Goal: Task Accomplishment & Management: Manage account settings

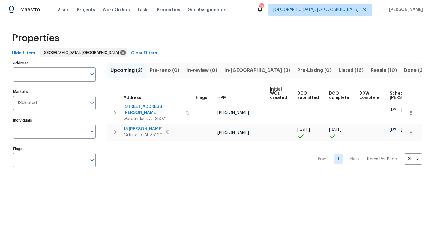
click at [339, 71] on span "Listed (16)" at bounding box center [351, 70] width 25 height 8
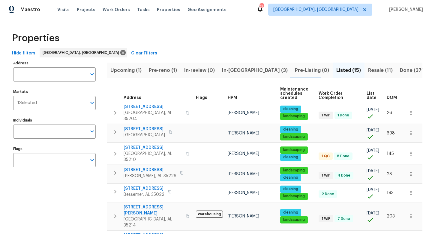
click at [368, 70] on span "Resale (11)" at bounding box center [380, 70] width 25 height 8
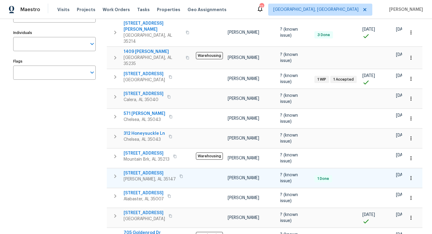
scroll to position [89, 0]
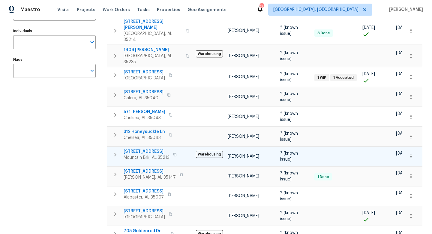
click at [139, 148] on span "[STREET_ADDRESS]" at bounding box center [147, 151] width 46 height 6
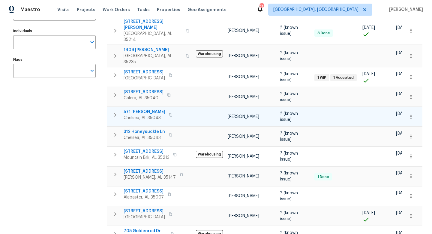
scroll to position [0, 0]
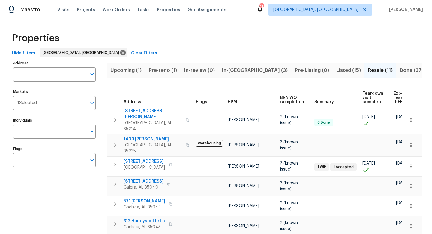
click at [174, 70] on span "Pre-reno (1)" at bounding box center [163, 70] width 28 height 8
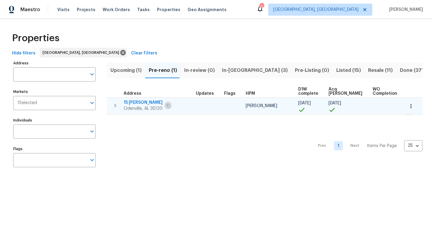
click at [167, 104] on icon "button" at bounding box center [168, 106] width 4 height 4
click at [134, 102] on span "15 Ryan Cir" at bounding box center [143, 102] width 39 height 6
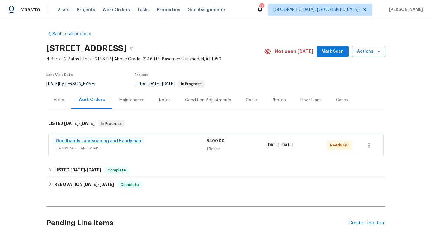
click at [100, 143] on link "Goodhands Landscaping and Handyman" at bounding box center [99, 141] width 86 height 4
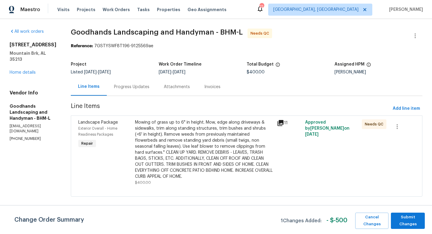
click at [213, 143] on div "Mowing of grass up to 6" in height. Mow, edge along driveways & sidewalks, trim…" at bounding box center [204, 149] width 138 height 60
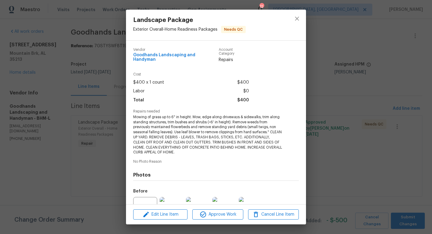
scroll to position [58, 0]
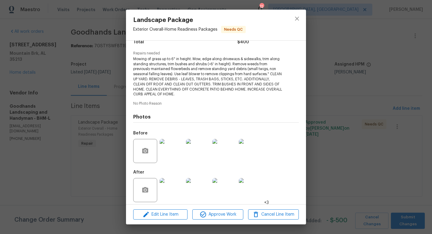
click at [165, 182] on img at bounding box center [172, 190] width 24 height 24
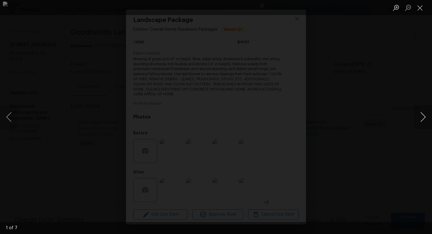
click at [420, 118] on button "Next image" at bounding box center [423, 117] width 18 height 24
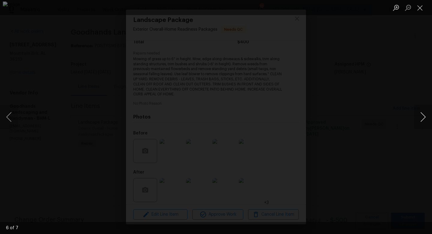
click at [420, 118] on button "Next image" at bounding box center [423, 117] width 18 height 24
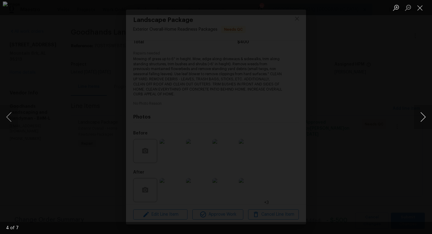
click at [420, 118] on button "Next image" at bounding box center [423, 117] width 18 height 24
click at [410, 169] on div "Lightbox" at bounding box center [216, 117] width 432 height 234
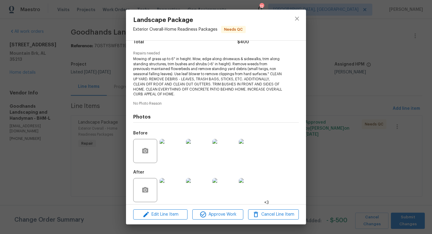
click at [169, 148] on img at bounding box center [172, 151] width 24 height 24
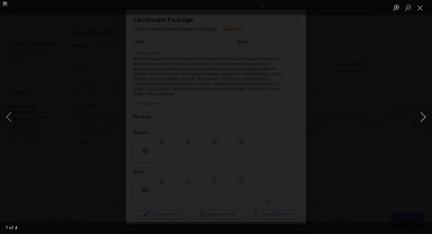
click at [423, 118] on button "Next image" at bounding box center [423, 117] width 18 height 24
click at [416, 181] on div "Lightbox" at bounding box center [216, 117] width 432 height 234
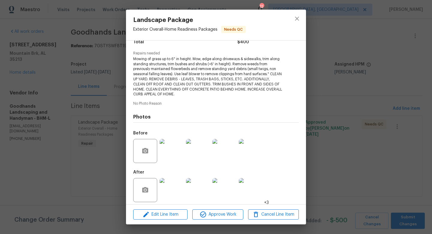
click at [175, 178] on img at bounding box center [172, 190] width 24 height 24
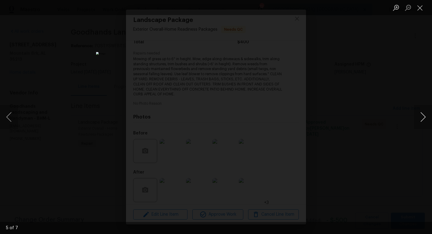
click at [420, 117] on button "Next image" at bounding box center [423, 117] width 18 height 24
click at [413, 168] on div "Lightbox" at bounding box center [216, 117] width 432 height 234
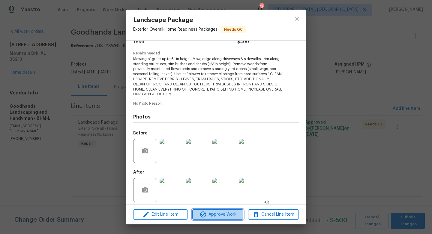
click at [223, 213] on span "Approve Work" at bounding box center [217, 214] width 47 height 8
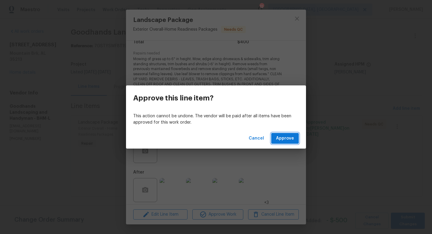
click at [287, 136] on span "Approve" at bounding box center [285, 138] width 18 height 8
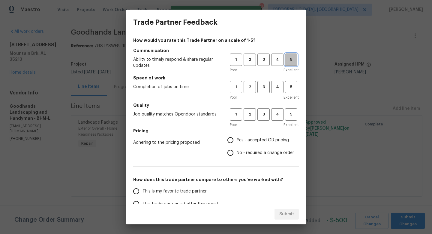
click at [290, 58] on span "5" at bounding box center [291, 59] width 11 height 7
click at [279, 84] on span "4" at bounding box center [277, 86] width 11 height 7
click at [278, 111] on span "4" at bounding box center [277, 114] width 11 height 7
click at [271, 139] on span "Yes - accepted OD pricing" at bounding box center [263, 140] width 52 height 6
click at [237, 139] on input "Yes - accepted OD pricing" at bounding box center [230, 140] width 13 height 13
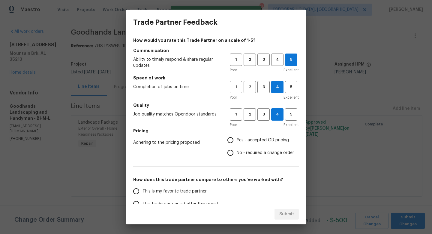
radio input "true"
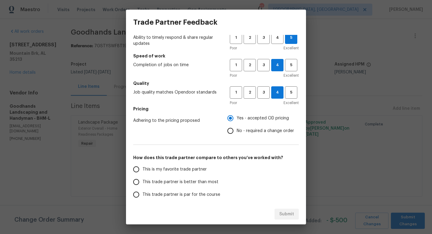
click at [204, 193] on span "This trade partner is par for the course" at bounding box center [182, 194] width 78 height 6
click at [143, 193] on input "This trade partner is par for the course" at bounding box center [136, 194] width 13 height 13
click at [286, 208] on button "Submit" at bounding box center [287, 213] width 24 height 11
radio input "true"
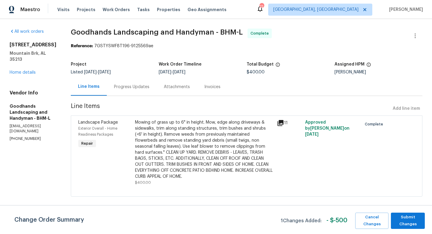
radio input "false"
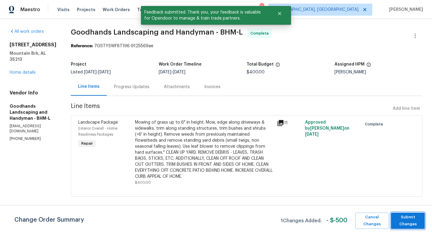
click at [403, 219] on span "Submit Changes" at bounding box center [408, 220] width 28 height 14
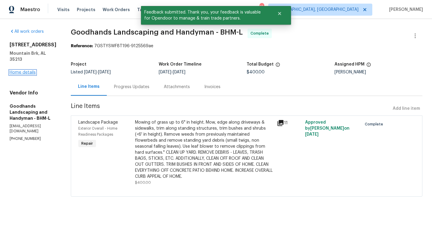
click at [23, 70] on link "Home details" at bounding box center [23, 72] width 26 height 4
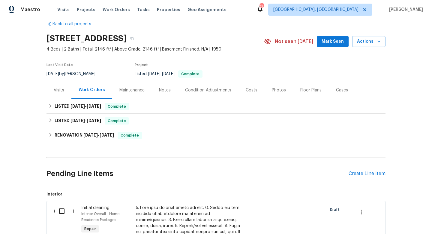
scroll to position [6, 0]
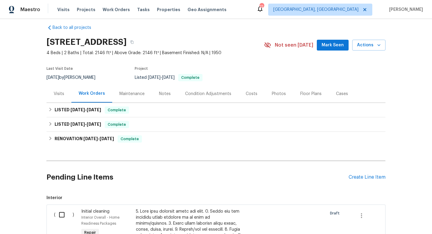
click at [251, 96] on div "Costs" at bounding box center [252, 94] width 12 height 6
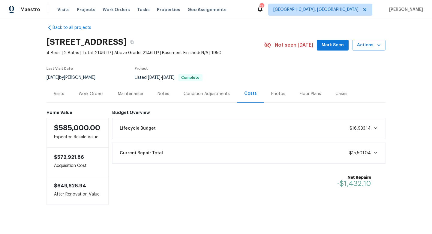
click at [89, 96] on div "Work Orders" at bounding box center [91, 94] width 25 height 6
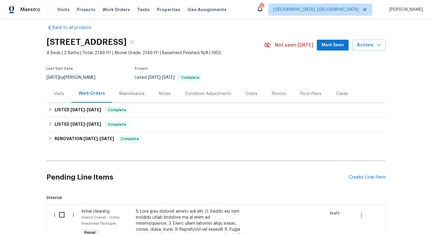
scroll to position [42, 0]
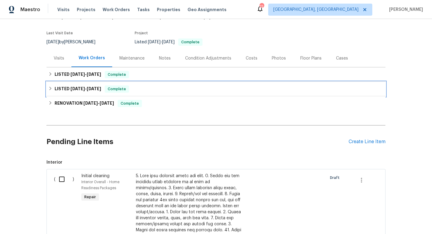
click at [168, 92] on div "LISTED 2/19/25 - 6/13/25 Complete" at bounding box center [216, 88] width 336 height 7
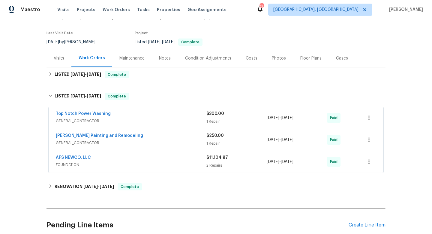
click at [163, 161] on div "AFS NEWCO, LLC" at bounding box center [131, 157] width 151 height 7
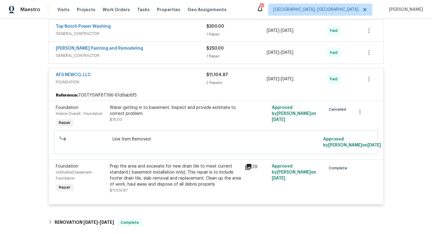
scroll to position [128, 0]
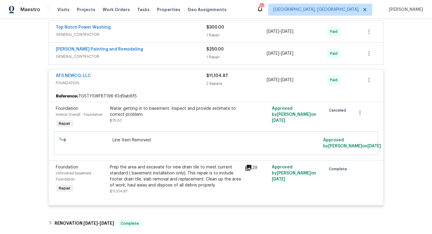
click at [146, 76] on div "AFS NEWCO, LLC" at bounding box center [131, 76] width 151 height 7
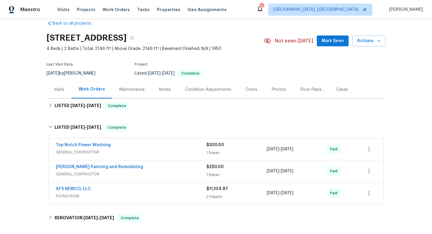
scroll to position [9, 0]
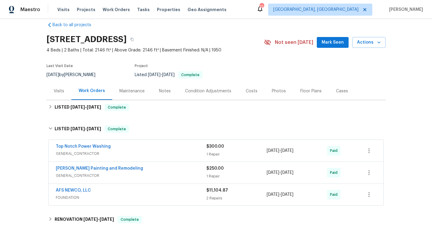
click at [248, 89] on div "Costs" at bounding box center [252, 91] width 12 height 6
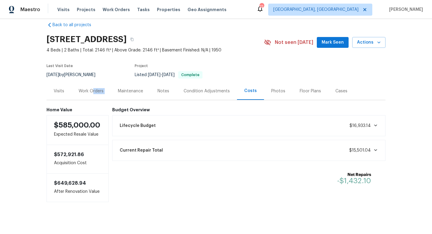
drag, startPoint x: 93, startPoint y: 91, endPoint x: 113, endPoint y: 91, distance: 20.1
click at [113, 91] on div "Visits Work Orders Maintenance Notes Condition Adjustments Costs Photos Floor P…" at bounding box center [216, 91] width 339 height 18
click at [118, 81] on div "Last Visit Date 5/21/2025 by Brian Holloway Project Listed 9/24/2025 - 10/1/202…" at bounding box center [149, 71] width 204 height 22
click at [95, 90] on div "Work Orders" at bounding box center [91, 91] width 25 height 6
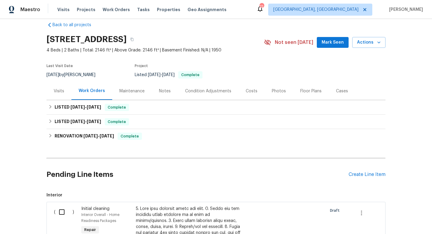
click at [283, 91] on div "Photos" at bounding box center [279, 91] width 29 height 18
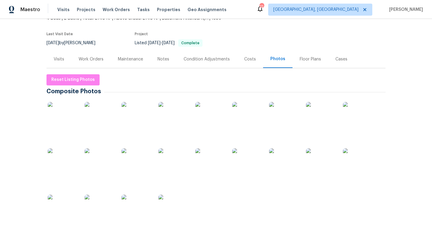
scroll to position [43, 0]
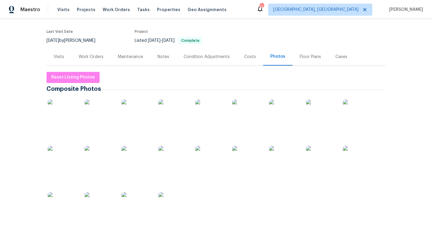
click at [59, 105] on img at bounding box center [63, 114] width 30 height 30
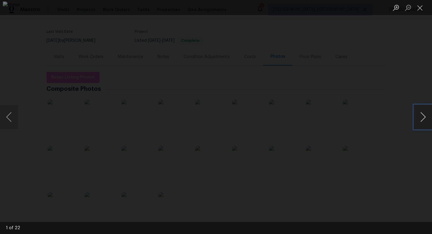
click at [423, 119] on button "Next image" at bounding box center [423, 117] width 18 height 24
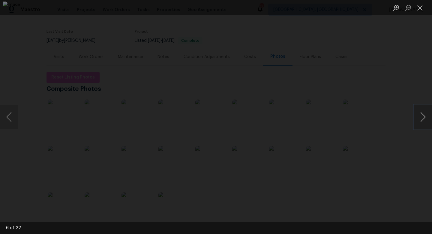
click at [423, 119] on button "Next image" at bounding box center [423, 117] width 18 height 24
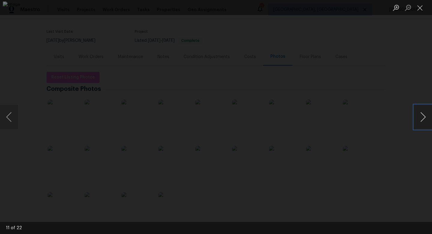
click at [423, 119] on button "Next image" at bounding box center [423, 117] width 18 height 24
click at [422, 119] on button "Next image" at bounding box center [423, 117] width 18 height 24
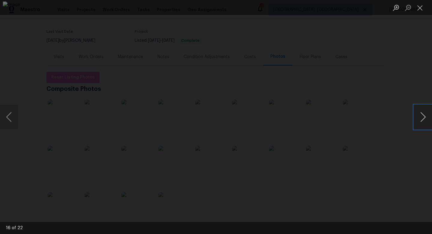
click at [422, 119] on button "Next image" at bounding box center [423, 117] width 18 height 24
click at [423, 119] on button "Next image" at bounding box center [423, 117] width 18 height 24
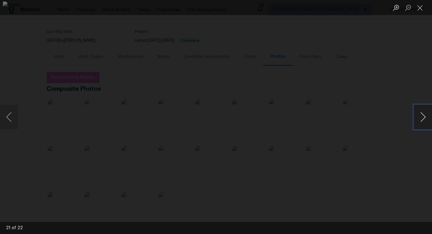
click at [423, 119] on button "Next image" at bounding box center [423, 117] width 18 height 24
click at [408, 188] on div "Lightbox" at bounding box center [216, 117] width 432 height 234
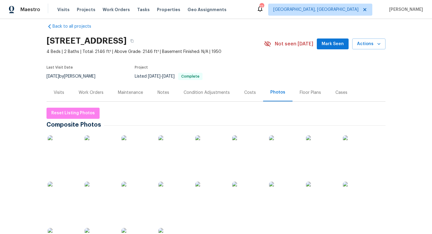
scroll to position [0, 0]
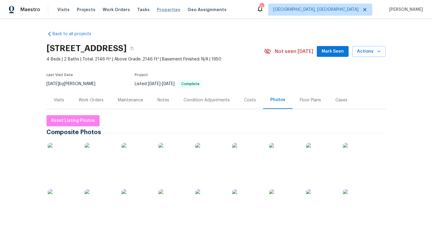
click at [158, 9] on span "Properties" at bounding box center [168, 10] width 23 height 6
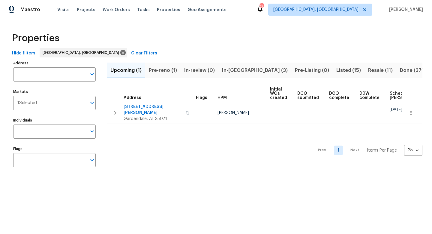
click at [337, 69] on span "Listed (15)" at bounding box center [349, 70] width 25 height 8
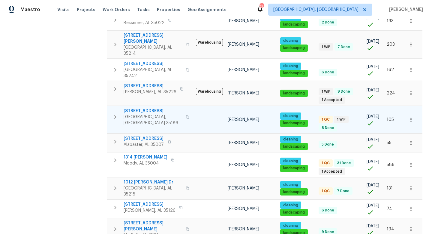
scroll to position [172, 0]
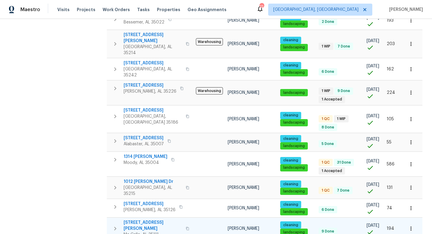
click at [156, 219] on span "13504 Gilbert Tommie Rd" at bounding box center [153, 225] width 59 height 12
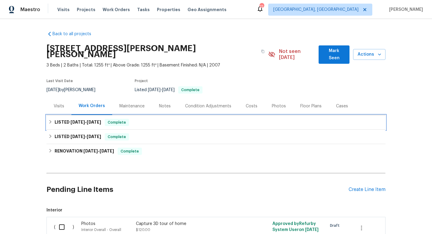
click at [274, 119] on div "LISTED 5/28/25 - 6/24/25 Complete" at bounding box center [216, 122] width 336 height 7
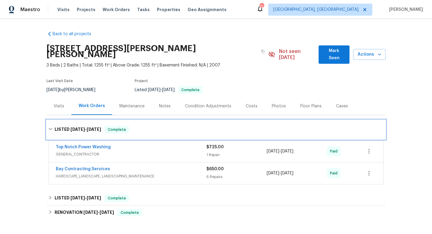
click at [335, 126] on div "LISTED 5/28/25 - 6/24/25 Complete" at bounding box center [216, 129] width 336 height 7
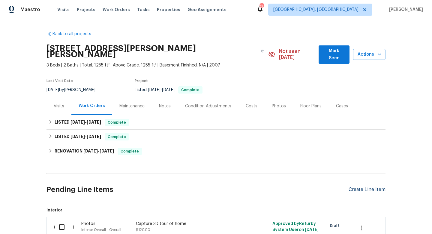
click at [355, 186] on div "Create Line Item" at bounding box center [367, 189] width 37 height 6
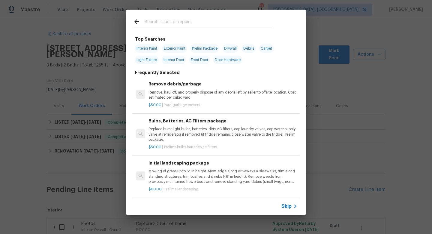
click at [192, 24] on input "text" at bounding box center [208, 22] width 127 height 9
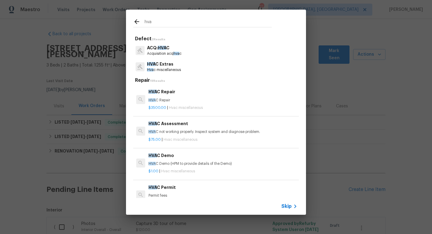
type input "hva"
click at [177, 131] on p "HVA C not working properly. Inspect system and diagnose problem." at bounding box center [223, 131] width 149 height 5
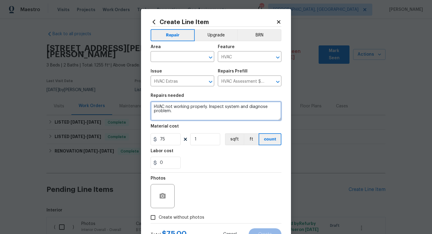
drag, startPoint x: 184, startPoint y: 118, endPoint x: 95, endPoint y: 74, distance: 99.6
click at [95, 74] on div "Create Line Item Repair Upgrade BRN Area ​ Feature HVAC ​ Issue HVAC Extras ​ R…" at bounding box center [216, 117] width 432 height 234
type textarea "H"
type textarea "Unit is leaking inside of wall and causing mold and water damage on bedroom wal…"
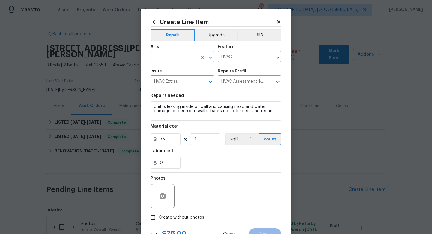
click at [186, 61] on input "text" at bounding box center [174, 57] width 47 height 9
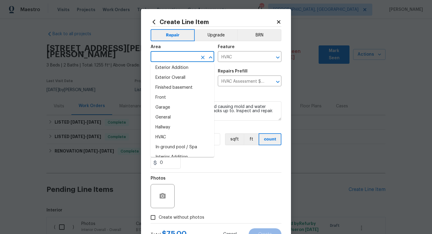
scroll to position [152, 0]
click at [173, 136] on li "HVAC" at bounding box center [183, 136] width 64 height 10
type input "HVAC"
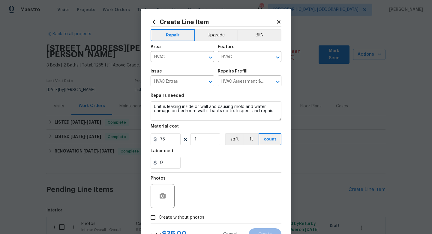
click at [250, 194] on div "Photos" at bounding box center [216, 191] width 131 height 39
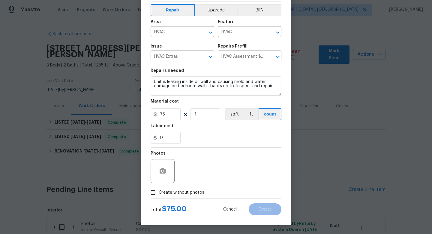
click at [188, 190] on span "Create without photos" at bounding box center [182, 192] width 46 height 6
click at [159, 190] on input "Create without photos" at bounding box center [152, 191] width 11 height 11
checkbox input "true"
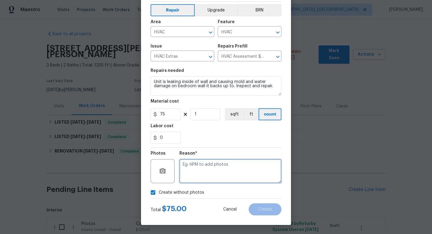
click at [228, 178] on textarea at bounding box center [231, 171] width 102 height 24
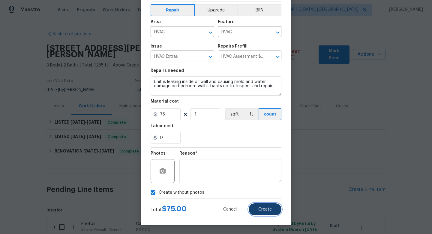
click at [260, 209] on span "Create" at bounding box center [265, 209] width 14 height 5
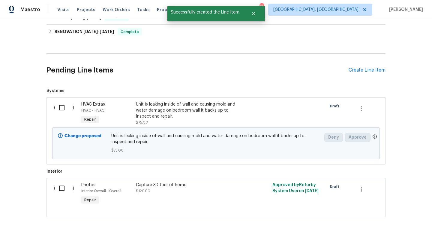
scroll to position [121, 0]
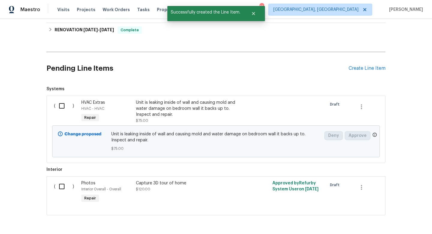
click at [59, 99] on input "checkbox" at bounding box center [64, 105] width 17 height 13
checkbox input "true"
click at [403, 218] on span "Create Work Order" at bounding box center [398, 219] width 40 height 8
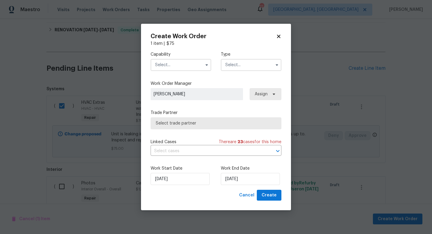
click at [169, 64] on input "text" at bounding box center [181, 65] width 61 height 12
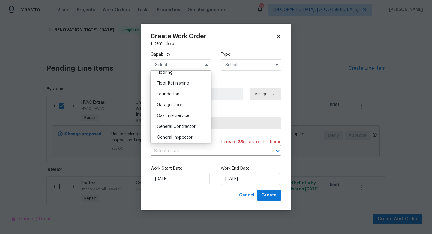
scroll to position [238, 0]
click at [182, 124] on span "General Contractor" at bounding box center [176, 126] width 39 height 4
type input "General Contractor"
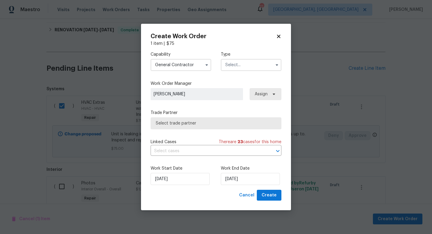
click at [246, 65] on input "text" at bounding box center [251, 65] width 61 height 12
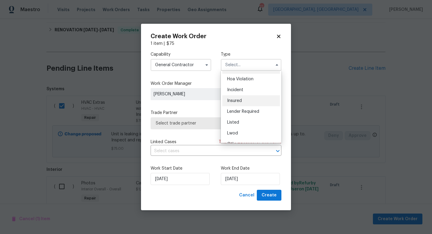
scroll to position [11, 0]
click at [247, 117] on div "Listed" at bounding box center [251, 120] width 58 height 11
type input "Listed"
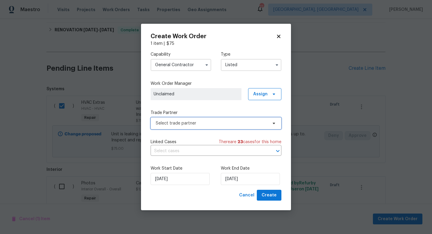
click at [216, 122] on span "Select trade partner" at bounding box center [212, 123] width 112 height 6
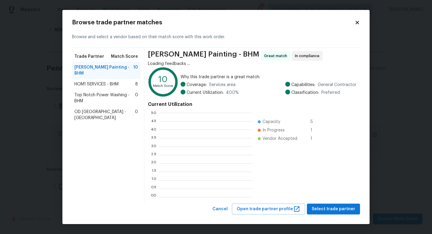
scroll to position [84, 93]
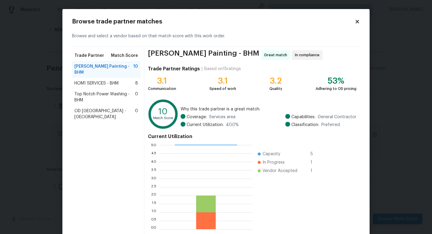
click at [358, 23] on icon at bounding box center [357, 21] width 5 height 5
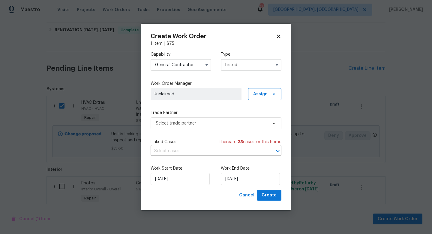
click at [181, 64] on input "General Contractor" at bounding box center [181, 65] width 61 height 12
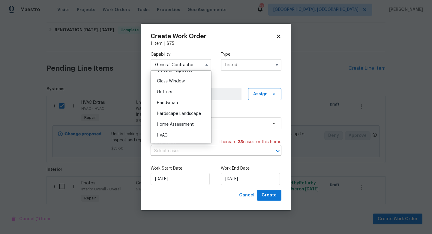
scroll to position [307, 0]
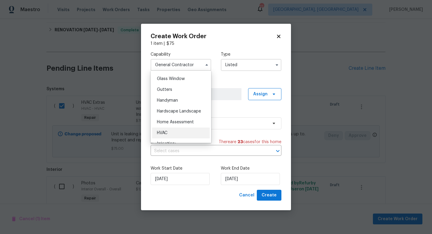
click at [174, 130] on div "HVAC" at bounding box center [181, 132] width 58 height 11
type input "HVAC"
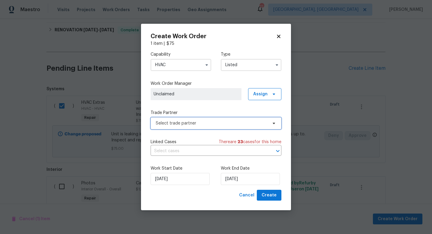
click at [198, 125] on span "Select trade partner" at bounding box center [212, 123] width 112 height 6
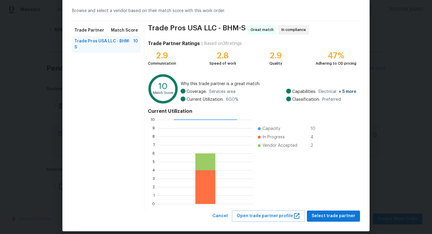
scroll to position [31, 0]
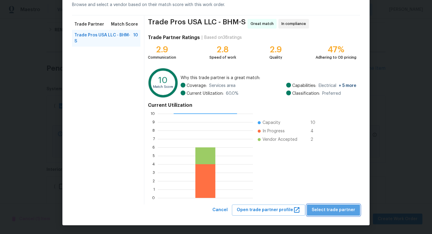
click at [342, 206] on span "Select trade partner" at bounding box center [334, 210] width 44 height 8
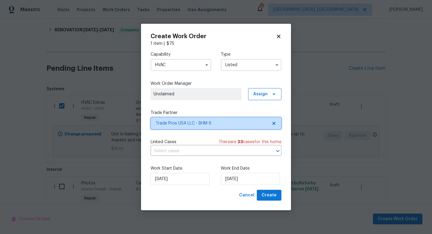
scroll to position [0, 0]
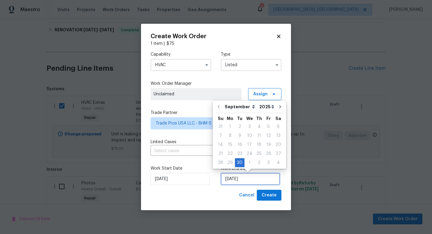
click at [236, 180] on input "[DATE]" at bounding box center [250, 179] width 59 height 12
click at [267, 158] on div "3" at bounding box center [269, 162] width 10 height 8
type input "10/3/2025"
select select "9"
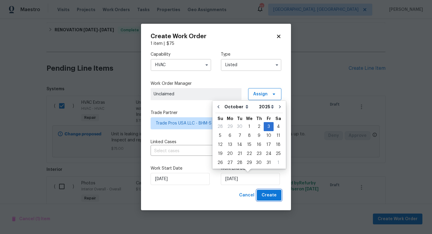
click at [272, 198] on span "Create" at bounding box center [269, 195] width 15 height 8
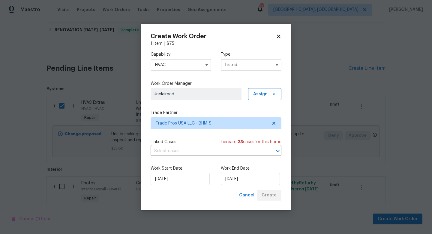
checkbox input "false"
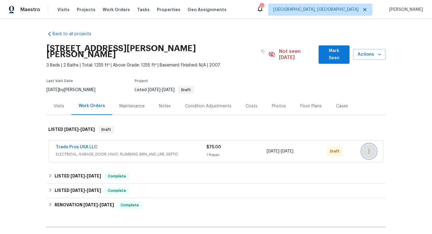
click at [370, 147] on icon "button" at bounding box center [369, 150] width 7 height 7
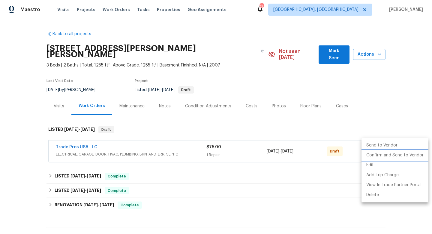
click at [376, 155] on li "Confirm and Send to Vendor" at bounding box center [395, 155] width 67 height 10
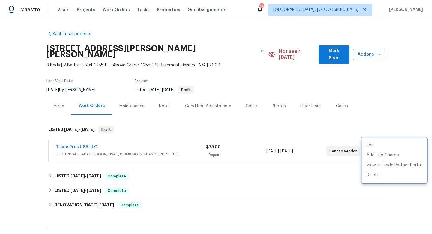
click at [158, 11] on div at bounding box center [216, 117] width 432 height 234
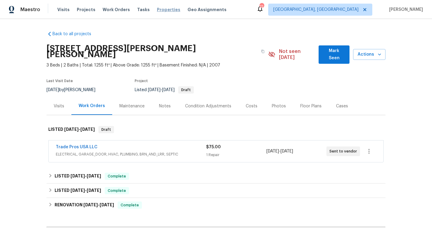
click at [163, 8] on span "Properties" at bounding box center [168, 10] width 23 height 6
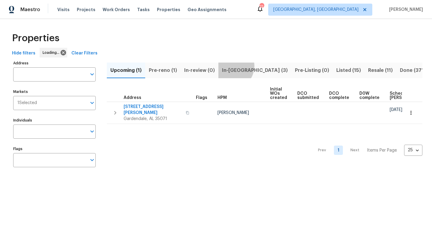
click at [229, 66] on span "In-reno (3)" at bounding box center [255, 70] width 66 height 8
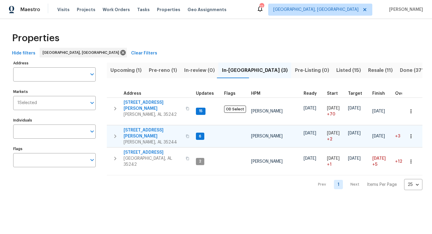
click at [142, 127] on span "[STREET_ADDRESS][PERSON_NAME]" at bounding box center [153, 133] width 59 height 12
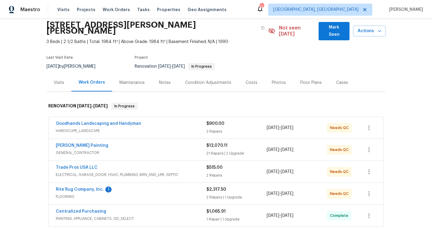
scroll to position [24, 0]
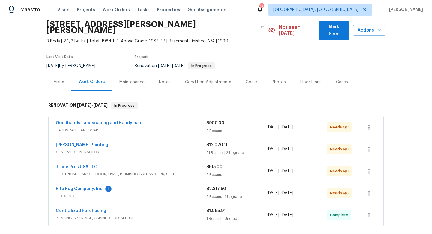
click at [84, 121] on link "Goodhands Landscaping and Handyman" at bounding box center [99, 123] width 86 height 4
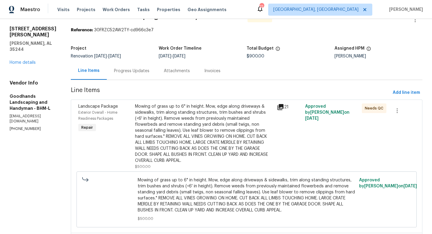
scroll to position [16, 0]
click at [195, 139] on div "Mowing of grass up to 6" in height. Mow, edge along driveways & sidewalks, trim…" at bounding box center [204, 133] width 138 height 60
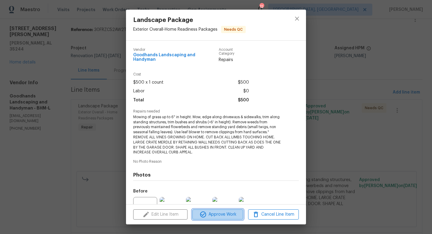
click at [220, 210] on span "Approve Work" at bounding box center [217, 214] width 47 height 8
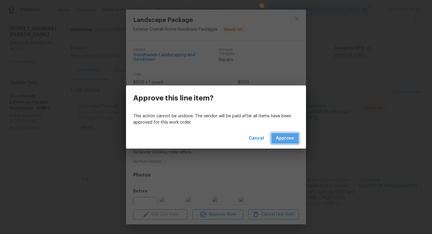
click at [285, 140] on span "Approve" at bounding box center [285, 138] width 18 height 8
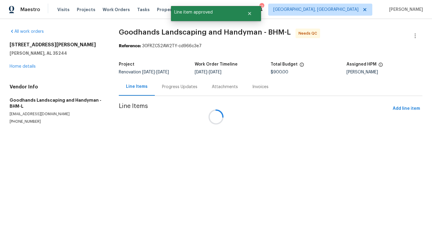
scroll to position [0, 0]
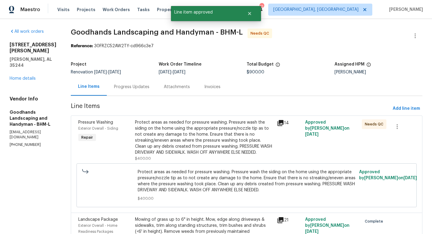
click at [201, 135] on div "Protect areas as needed for pressure washing. Pressure wash the siding on the h…" at bounding box center [204, 137] width 138 height 36
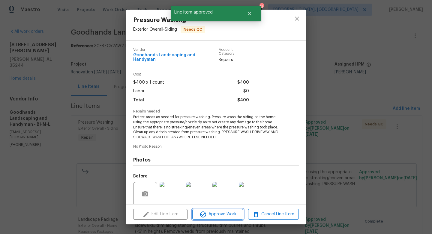
click at [216, 216] on span "Approve Work" at bounding box center [217, 214] width 47 height 8
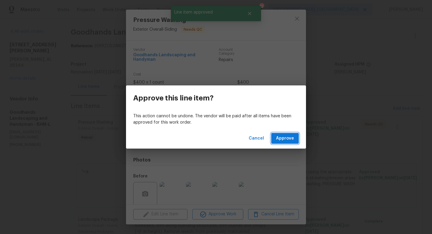
click at [285, 140] on span "Approve" at bounding box center [285, 138] width 18 height 8
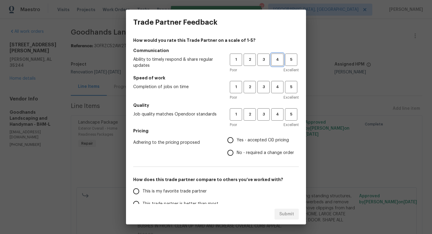
click at [280, 58] on span "4" at bounding box center [277, 59] width 11 height 7
click at [264, 86] on span "3" at bounding box center [263, 86] width 11 height 7
click at [266, 115] on span "3" at bounding box center [263, 114] width 11 height 7
click at [260, 141] on span "Yes - accepted OD pricing" at bounding box center [263, 140] width 52 height 6
click at [237, 141] on input "Yes - accepted OD pricing" at bounding box center [230, 140] width 13 height 13
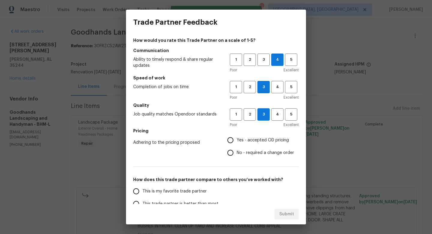
radio input "true"
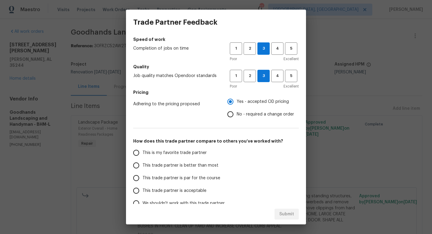
click at [207, 175] on span "This trade partner is par for the course" at bounding box center [182, 178] width 78 height 6
click at [143, 175] on input "This trade partner is par for the course" at bounding box center [136, 177] width 13 height 13
click at [282, 212] on span "Submit" at bounding box center [286, 214] width 15 height 8
radio input "true"
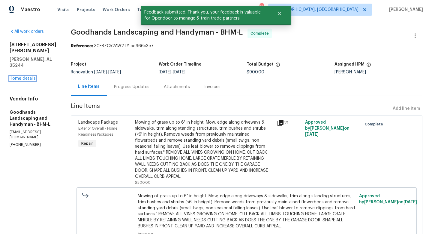
click at [23, 76] on link "Home details" at bounding box center [23, 78] width 26 height 4
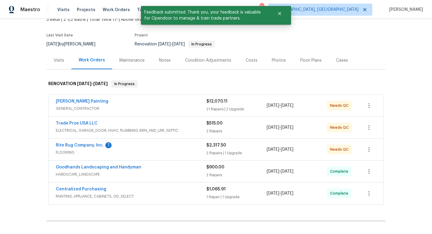
scroll to position [51, 0]
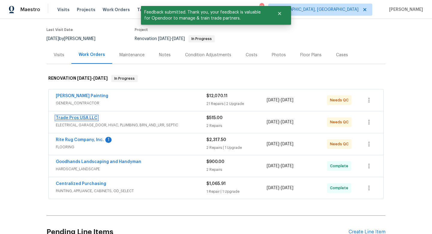
click at [80, 116] on link "Trade Pros USA LLC" at bounding box center [77, 118] width 42 height 4
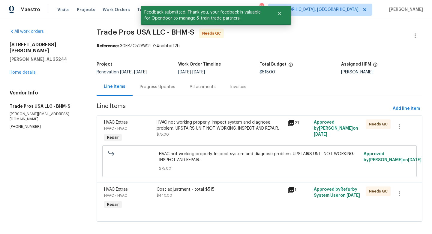
scroll to position [5, 0]
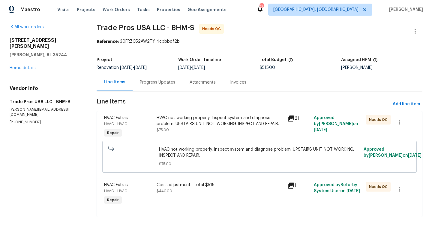
click at [161, 83] on div "Progress Updates" at bounding box center [157, 82] width 35 height 6
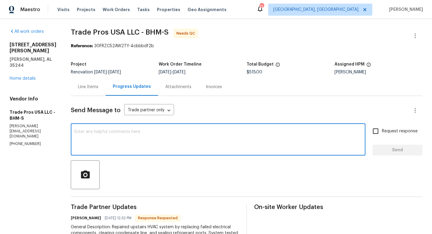
click at [166, 149] on textarea at bounding box center [218, 139] width 288 height 21
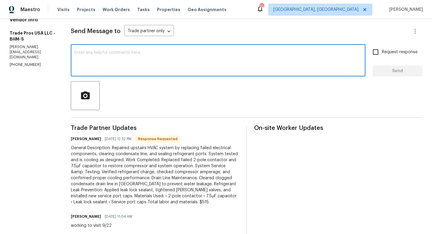
scroll to position [91, 0]
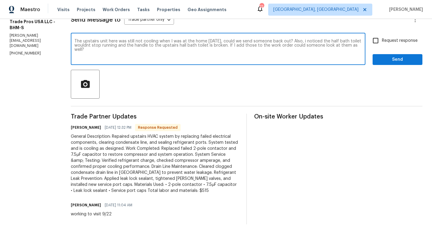
type textarea "The upstairs unit here was still not cooling when I was at the home today, coul…"
click at [392, 38] on span "Request response" at bounding box center [400, 41] width 36 height 6
click at [382, 38] on input "Request response" at bounding box center [376, 40] width 13 height 13
checkbox input "true"
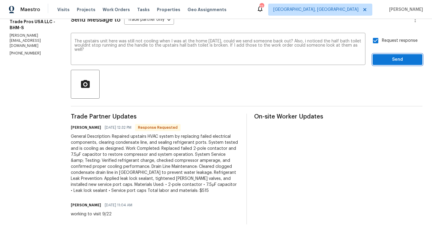
click at [396, 62] on span "Send" at bounding box center [398, 60] width 40 height 8
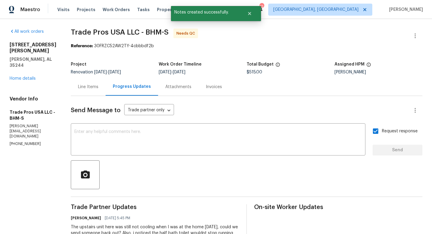
click at [92, 87] on div "Line Items" at bounding box center [88, 87] width 20 height 6
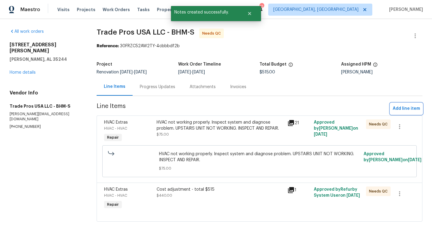
click at [400, 107] on span "Add line item" at bounding box center [406, 109] width 27 height 8
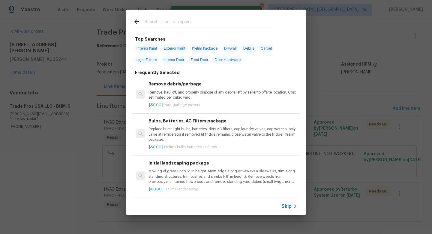
click at [174, 22] on input "text" at bounding box center [208, 22] width 127 height 9
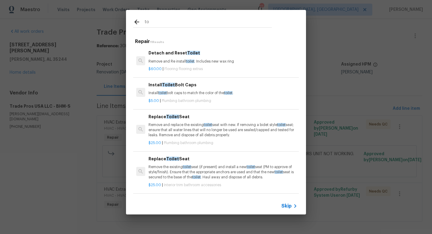
type input "t"
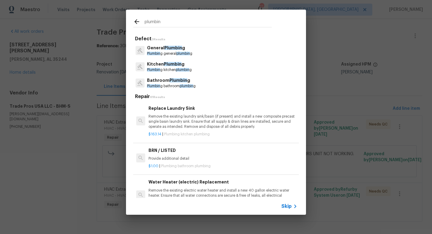
type input "plumbin"
click at [155, 86] on span "Plumbin" at bounding box center [153, 86] width 13 height 4
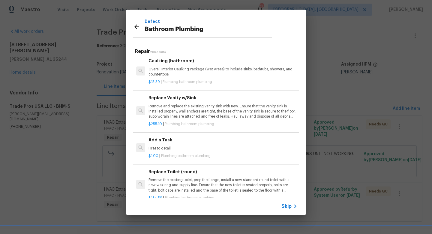
scroll to position [869, 0]
click at [164, 145] on div "Add a Task HPM to detail" at bounding box center [223, 144] width 149 height 14
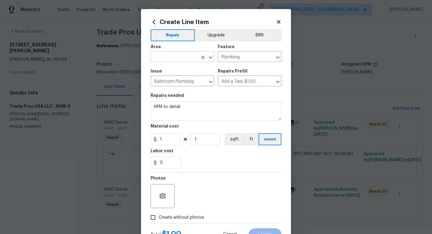
click at [170, 57] on input "text" at bounding box center [174, 57] width 47 height 9
click at [171, 77] on li "Interior Overall" at bounding box center [183, 81] width 64 height 10
type input "Interior Overall"
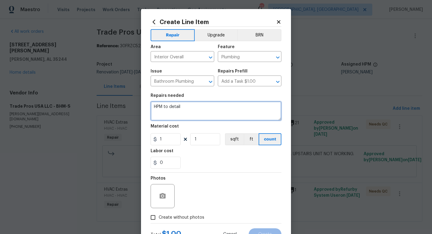
drag, startPoint x: 188, startPoint y: 109, endPoint x: 121, endPoint y: 103, distance: 67.2
click at [141, 103] on div "Create Line Item Repair Upgrade BRN Area Interior Overall ​ Feature Plumbing ​ …" at bounding box center [216, 129] width 150 height 240
type textarea "1. Handle broken to hall bath toilet upstairs. 2. Half bath toilet wont stop ru…"
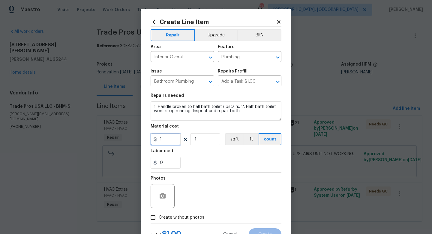
click at [166, 141] on input "1" at bounding box center [166, 139] width 30 height 12
type input "75"
click at [216, 175] on div "Photos" at bounding box center [216, 191] width 131 height 39
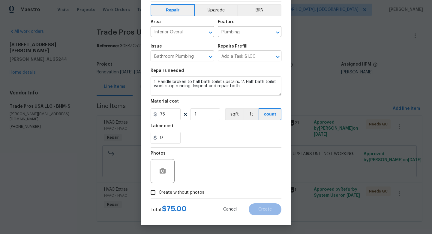
click at [194, 193] on span "Create without photos" at bounding box center [182, 192] width 46 height 6
click at [159, 193] on input "Create without photos" at bounding box center [152, 191] width 11 height 11
checkbox input "true"
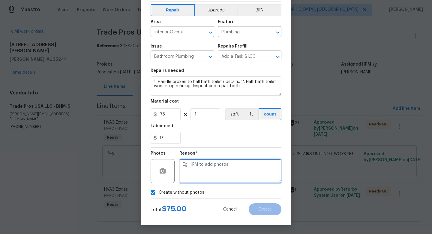
click at [226, 174] on textarea at bounding box center [231, 171] width 102 height 24
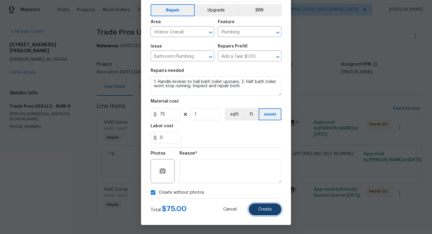
click at [274, 210] on button "Create" at bounding box center [265, 209] width 33 height 12
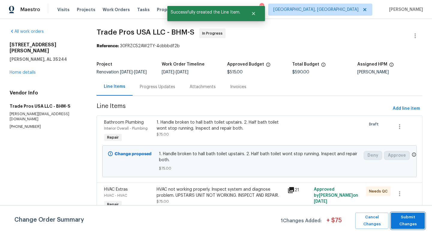
click at [418, 222] on span "Submit Changes" at bounding box center [408, 220] width 28 height 14
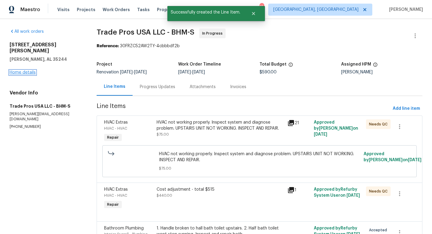
click at [28, 70] on link "Home details" at bounding box center [23, 72] width 26 height 4
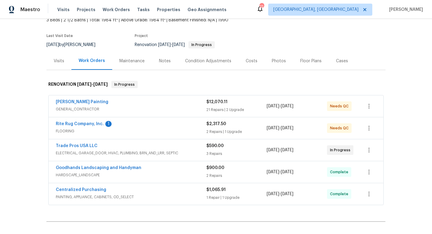
scroll to position [69, 0]
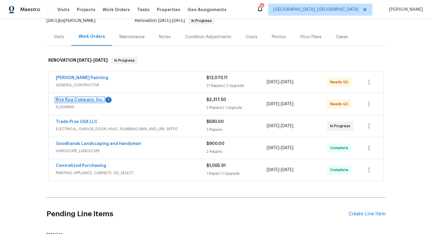
click at [66, 98] on link "Rite Rug Company, Inc." at bounding box center [80, 100] width 48 height 4
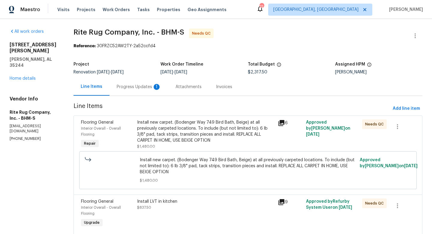
click at [153, 87] on div "Progress Updates 1" at bounding box center [139, 87] width 44 height 6
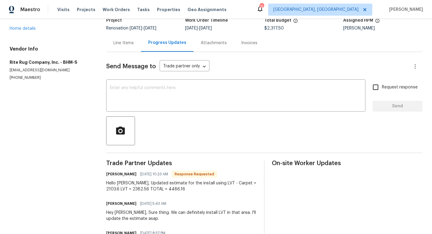
scroll to position [44, 0]
click at [121, 43] on div "Line Items" at bounding box center [123, 43] width 20 height 6
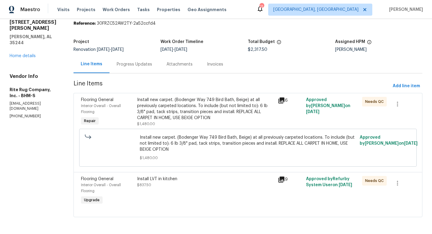
scroll to position [23, 0]
click at [174, 119] on div "Install new carpet. (Bodenger Way 749 Bird Bath, Beige) at all previously carpe…" at bounding box center [205, 109] width 137 height 24
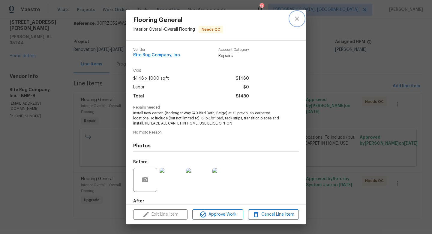
click at [299, 19] on icon "close" at bounding box center [297, 18] width 7 height 7
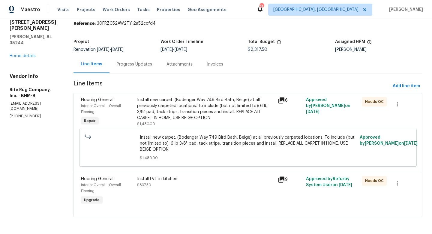
click at [171, 178] on div "Install LVT in kitchen" at bounding box center [205, 179] width 137 height 6
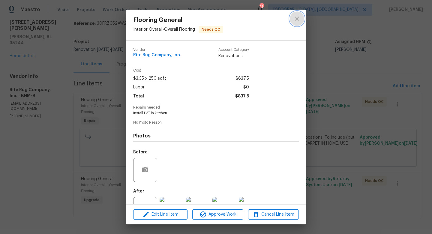
click at [298, 17] on icon "close" at bounding box center [297, 18] width 7 height 7
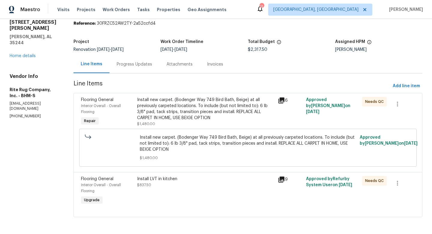
click at [132, 67] on div "Progress Updates" at bounding box center [135, 64] width 50 height 18
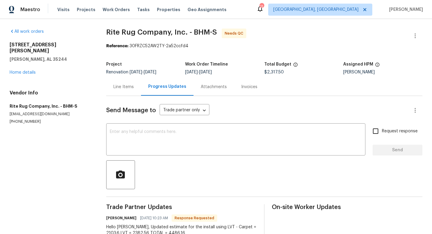
click at [122, 86] on div "Line Items" at bounding box center [123, 87] width 20 height 6
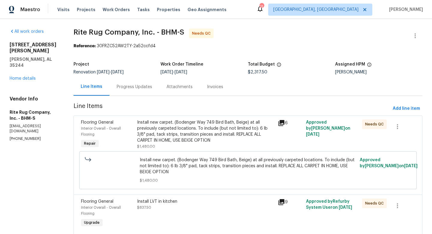
scroll to position [23, 0]
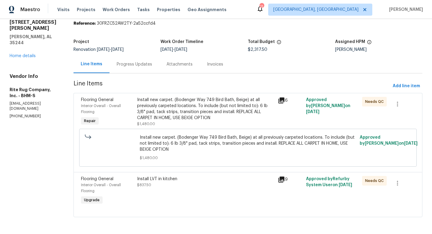
click at [161, 179] on div "Install LVT in kitchen" at bounding box center [205, 179] width 137 height 6
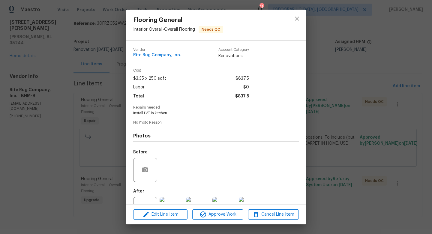
scroll to position [23, 0]
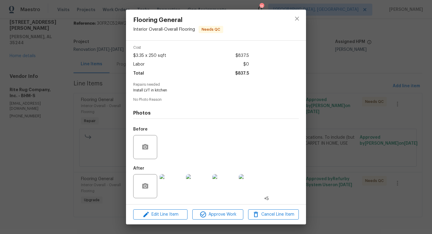
click at [310, 198] on div "Flooring General Interior Overall - Overall Flooring Needs QC Vendor Rite Rug C…" at bounding box center [216, 117] width 432 height 234
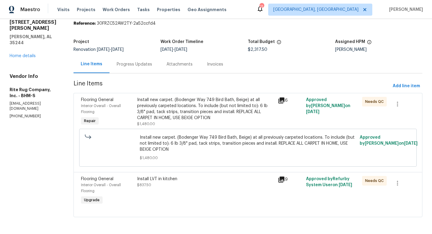
click at [285, 100] on icon at bounding box center [281, 100] width 7 height 7
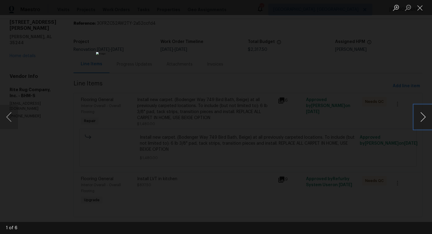
click at [426, 119] on button "Next image" at bounding box center [423, 117] width 18 height 24
click at [361, 169] on div "Lightbox" at bounding box center [216, 117] width 432 height 234
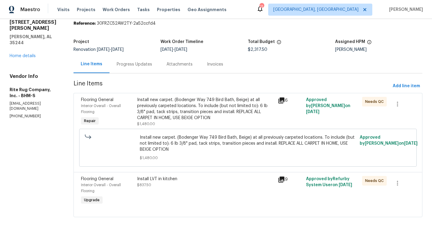
scroll to position [0, 0]
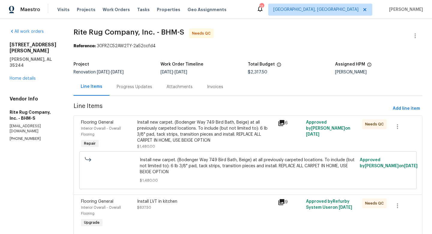
click at [17, 64] on div "413 Russet Hill Rd Hoover, AL 35244 Home details" at bounding box center [35, 62] width 50 height 40
click at [17, 76] on link "Home details" at bounding box center [23, 78] width 26 height 4
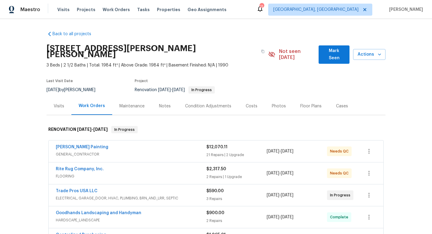
click at [300, 103] on div "Floor Plans" at bounding box center [310, 106] width 21 height 6
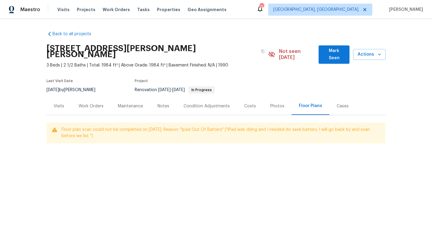
click at [90, 104] on div "Work Orders" at bounding box center [90, 106] width 39 height 18
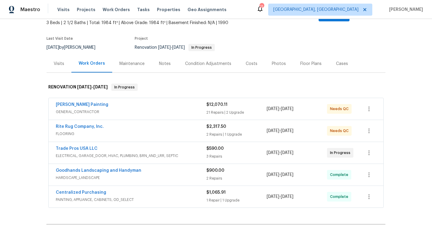
scroll to position [52, 0]
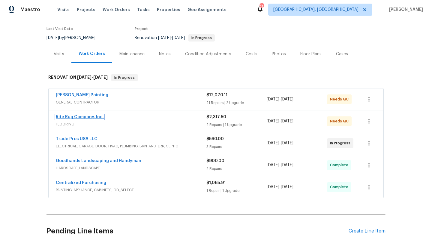
click at [75, 115] on link "Rite Rug Company, Inc." at bounding box center [80, 117] width 48 height 4
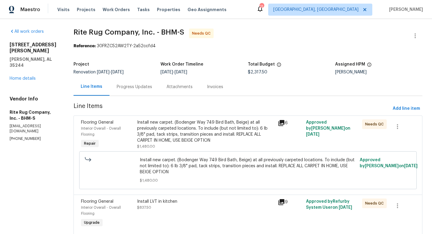
scroll to position [23, 0]
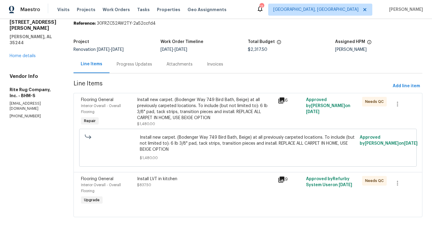
click at [142, 64] on div "Progress Updates" at bounding box center [134, 64] width 35 height 6
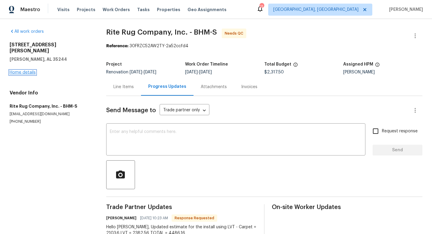
click at [28, 70] on link "Home details" at bounding box center [23, 72] width 26 height 4
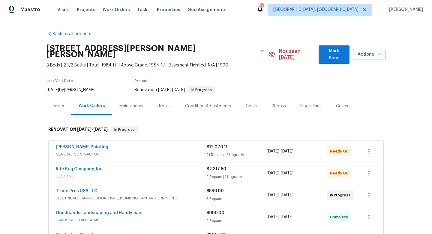
click at [175, 151] on span "GENERAL_CONTRACTOR" at bounding box center [131, 154] width 151 height 6
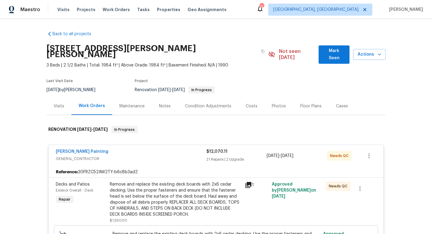
click at [163, 145] on div "Perez Painting GENERAL_CONTRACTOR $12,070.11 21 Repairs | 2 Upgrade 9/17/2025 -…" at bounding box center [216, 156] width 335 height 22
click at [179, 155] on span "GENERAL_CONTRACTOR" at bounding box center [131, 158] width 151 height 6
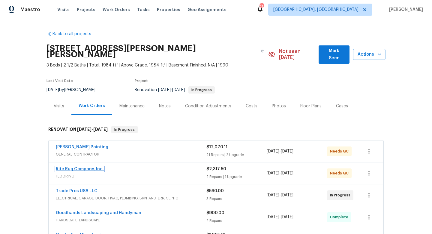
click at [67, 167] on link "Rite Rug Company, Inc." at bounding box center [80, 169] width 48 height 4
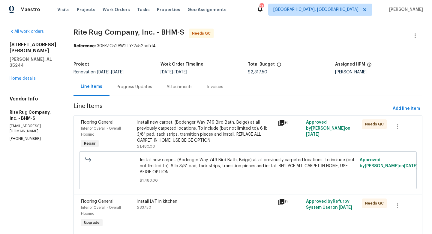
click at [137, 86] on div "Progress Updates" at bounding box center [134, 87] width 35 height 6
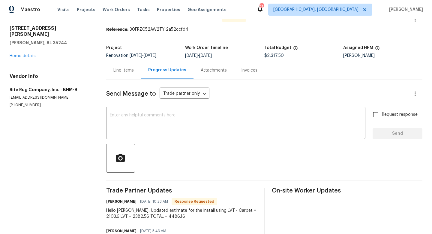
scroll to position [16, 0]
click at [119, 73] on div "Line Items" at bounding box center [123, 71] width 20 height 6
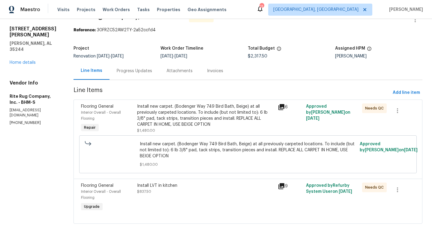
scroll to position [23, 0]
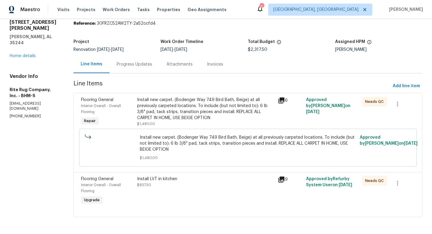
click at [164, 177] on div "Install LVT in kitchen" at bounding box center [205, 179] width 137 height 6
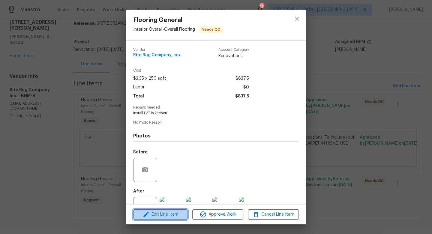
click at [161, 215] on span "Edit Line Item" at bounding box center [160, 214] width 51 height 8
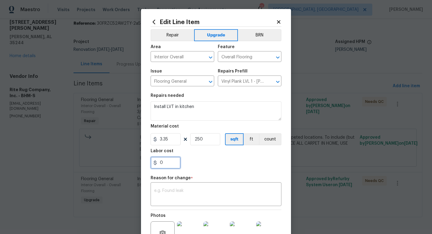
click at [170, 168] on input "0" at bounding box center [166, 162] width 30 height 12
type input "1000"
click at [179, 193] on textarea at bounding box center [216, 194] width 124 height 13
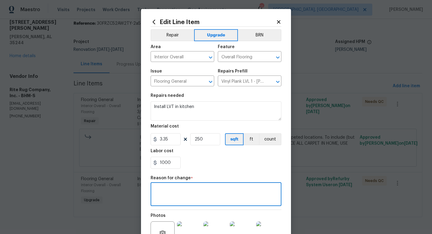
click at [219, 175] on div "Repair Upgrade BRN Area Interior Overall ​ Feature Overall Flooring ​ Issue Flo…" at bounding box center [216, 146] width 131 height 239
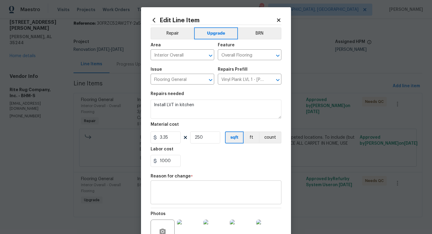
click at [191, 187] on textarea at bounding box center [216, 192] width 124 height 13
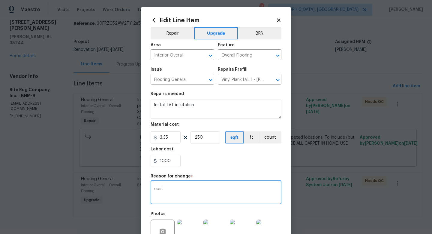
type textarea "cost"
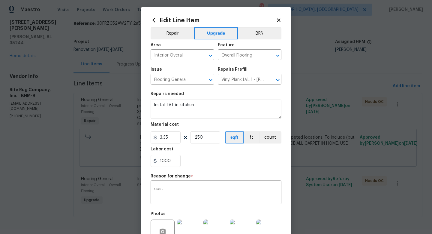
click at [231, 162] on div "1000" at bounding box center [216, 161] width 131 height 12
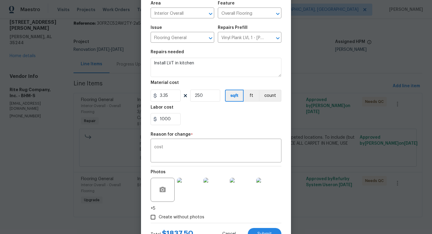
scroll to position [68, 0]
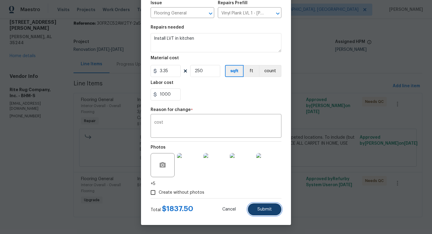
click at [264, 209] on span "Submit" at bounding box center [265, 209] width 14 height 5
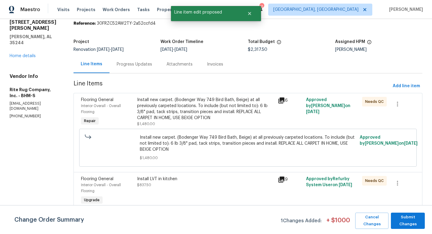
scroll to position [0, 0]
click at [395, 218] on span "Submit Changes" at bounding box center [408, 220] width 28 height 14
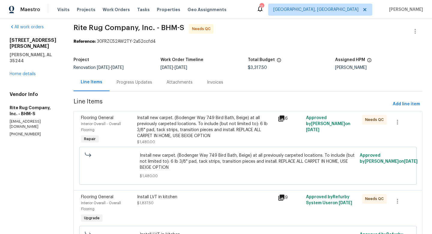
scroll to position [4, 0]
click at [149, 84] on div "Progress Updates" at bounding box center [134, 83] width 35 height 6
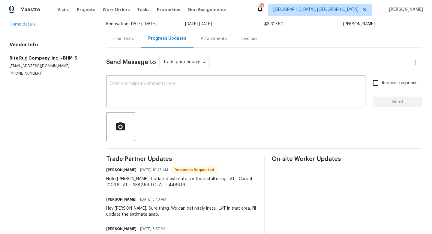
scroll to position [47, 0]
click at [119, 39] on div "Line Items" at bounding box center [123, 39] width 20 height 6
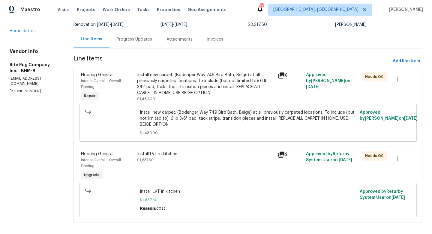
scroll to position [54, 0]
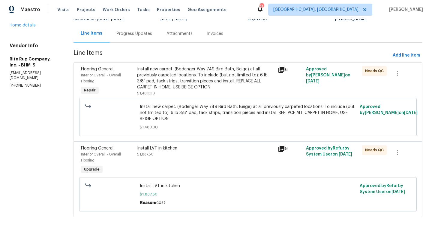
click at [174, 148] on div "Install LVT in kitchen" at bounding box center [205, 148] width 137 height 6
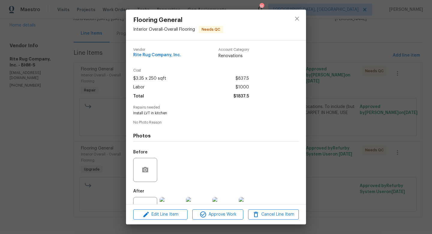
click at [331, 200] on div "Flooring General Interior Overall - Overall Flooring Needs QC Vendor Rite Rug C…" at bounding box center [216, 117] width 432 height 234
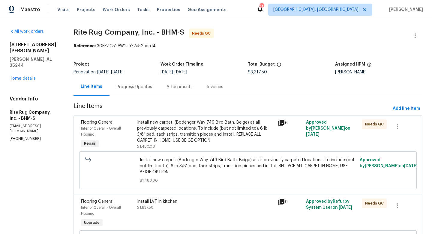
scroll to position [1, 0]
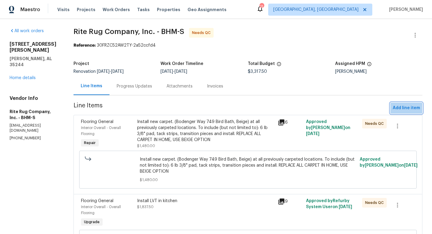
click at [413, 110] on span "Add line item" at bounding box center [406, 108] width 27 height 8
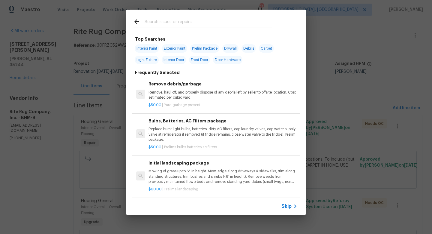
click at [202, 20] on input "text" at bounding box center [208, 22] width 127 height 9
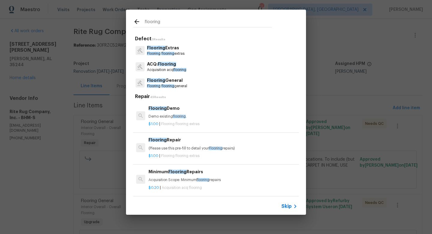
type input "flooring"
click at [168, 50] on p "Flooring Extras" at bounding box center [166, 48] width 38 height 6
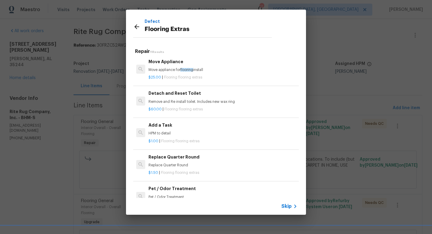
scroll to position [132, 0]
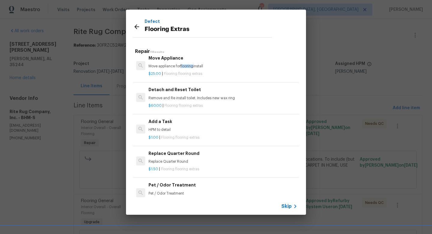
click at [163, 128] on p "HPM to detail" at bounding box center [223, 129] width 149 height 5
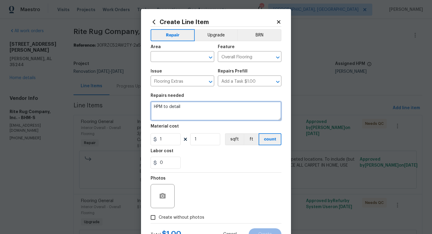
drag, startPoint x: 194, startPoint y: 112, endPoint x: 125, endPoint y: 98, distance: 70.5
click at [128, 98] on div "Create Line Item Repair Upgrade BRN Area ​ Feature Overall Flooring ​ Issue Flo…" at bounding box center [216, 117] width 432 height 234
type textarea "cost adjustment"
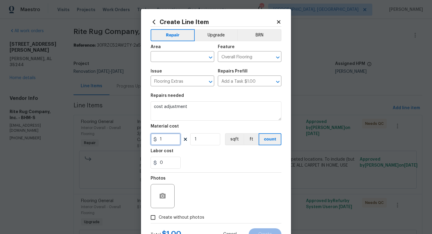
click at [170, 136] on input "1" at bounding box center [166, 139] width 30 height 12
type input "1168.66"
click at [167, 56] on input "text" at bounding box center [174, 57] width 47 height 9
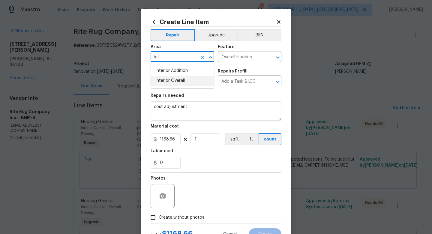
click at [174, 79] on li "Interior Overall" at bounding box center [183, 81] width 64 height 10
type input "Interior Overall"
click at [225, 185] on div "Photos" at bounding box center [216, 191] width 131 height 39
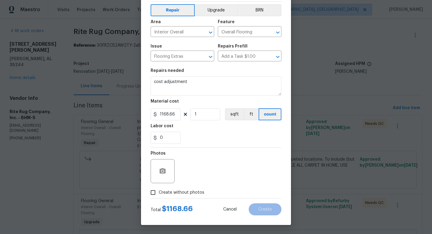
click at [189, 197] on label "Create without photos" at bounding box center [175, 191] width 57 height 11
click at [159, 197] on input "Create without photos" at bounding box center [152, 191] width 11 height 11
checkbox input "true"
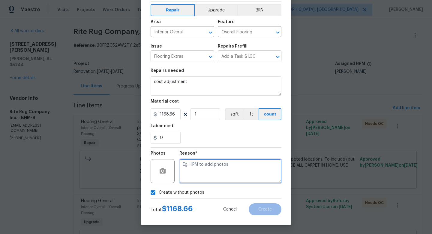
click at [229, 167] on textarea at bounding box center [231, 171] width 102 height 24
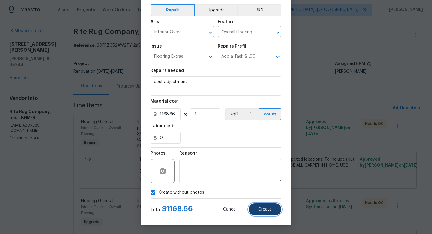
click at [277, 209] on button "Create" at bounding box center [265, 209] width 33 height 12
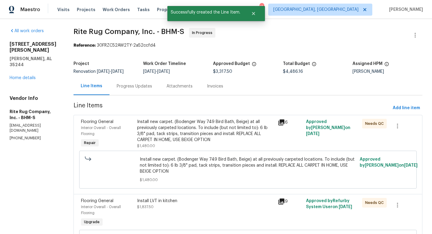
scroll to position [0, 0]
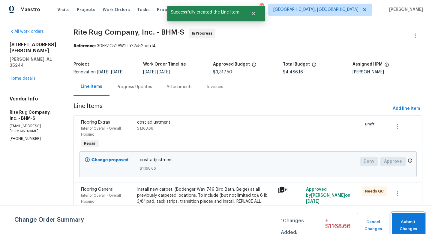
click at [414, 224] on span "Submit Changes" at bounding box center [408, 225] width 27 height 14
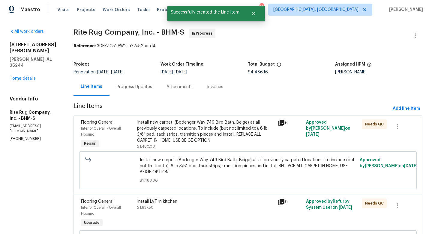
click at [140, 87] on div "Progress Updates" at bounding box center [134, 87] width 35 height 6
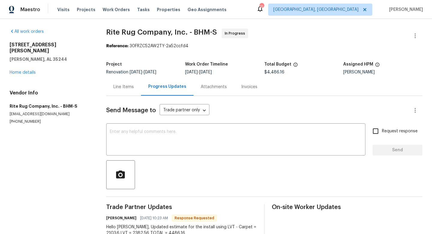
click at [126, 88] on div "Line Items" at bounding box center [123, 87] width 20 height 6
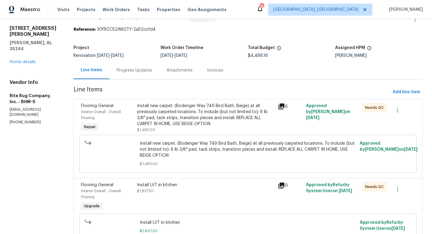
scroll to position [18, 0]
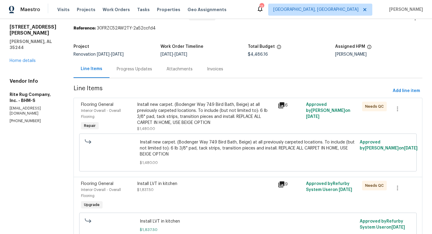
click at [204, 118] on div "Install new carpet. (Bodenger Way 749 Bird Bath, Beige) at all previously carpe…" at bounding box center [205, 113] width 137 height 24
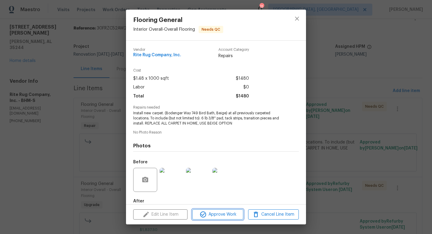
click at [234, 214] on span "Approve Work" at bounding box center [217, 214] width 47 height 8
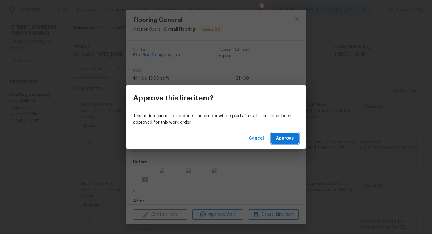
click at [290, 138] on span "Approve" at bounding box center [285, 138] width 18 height 8
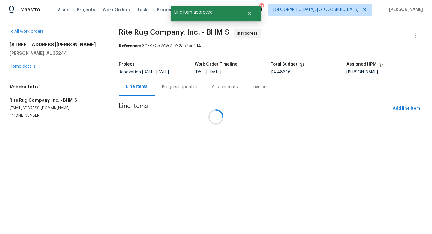
scroll to position [0, 0]
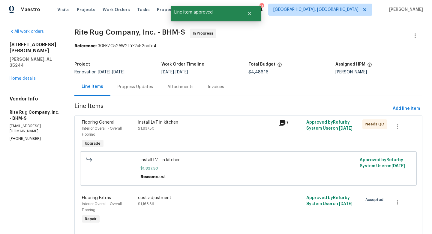
click at [158, 125] on div "Install LVT in kitchen" at bounding box center [206, 122] width 137 height 6
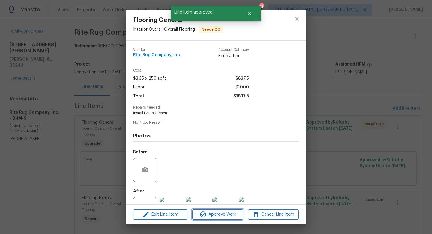
click at [206, 214] on icon "button" at bounding box center [203, 213] width 7 height 7
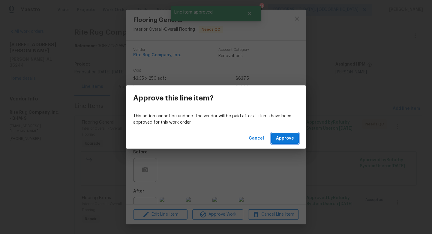
click at [283, 142] on button "Approve" at bounding box center [285, 138] width 28 height 11
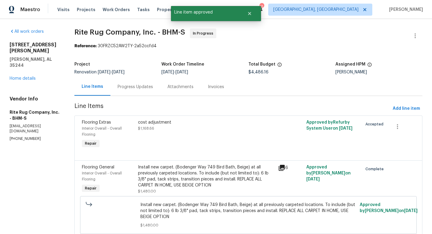
click at [172, 125] on div "cost adjustment" at bounding box center [206, 122] width 137 height 6
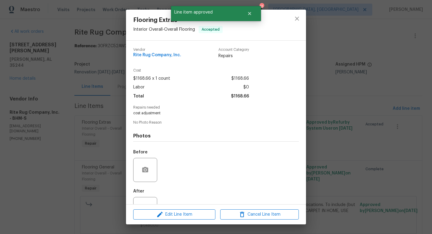
click at [395, 167] on div "Flooring Extras Interior Overall - Overall Flooring Accepted Vendor Rite Rug Co…" at bounding box center [216, 117] width 432 height 234
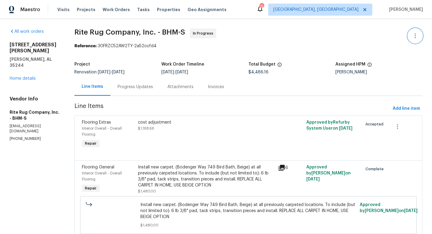
click at [418, 36] on icon "button" at bounding box center [415, 35] width 7 height 7
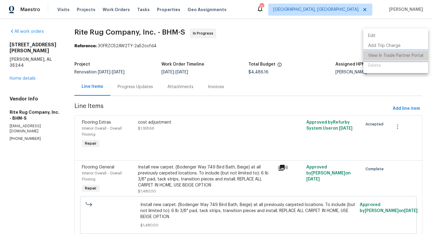
click at [409, 57] on li "View In Trade Partner Portal" at bounding box center [396, 56] width 65 height 10
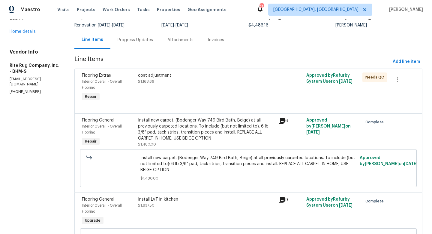
scroll to position [53, 0]
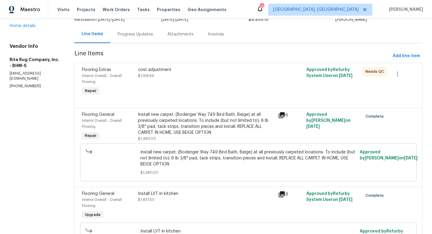
click at [158, 70] on div "cost adjustment" at bounding box center [206, 70] width 137 height 6
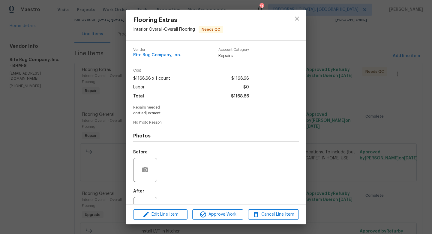
click at [223, 219] on div "Edit Line Item Approve Work Cancel Line Item" at bounding box center [216, 214] width 180 height 20
click at [221, 215] on span "Approve Work" at bounding box center [217, 214] width 47 height 8
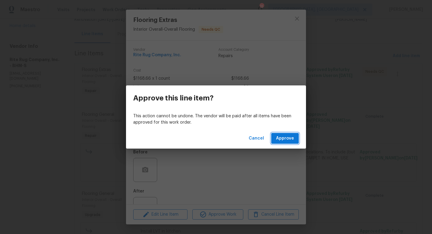
click at [284, 136] on span "Approve" at bounding box center [285, 138] width 18 height 8
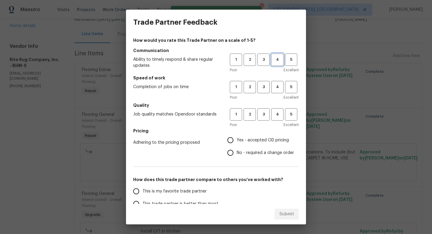
click at [283, 59] on span "4" at bounding box center [277, 59] width 11 height 7
click at [261, 91] on button "3" at bounding box center [264, 87] width 12 height 12
click at [265, 113] on span "3" at bounding box center [263, 114] width 11 height 7
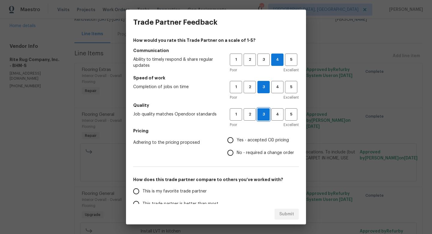
scroll to position [71, 0]
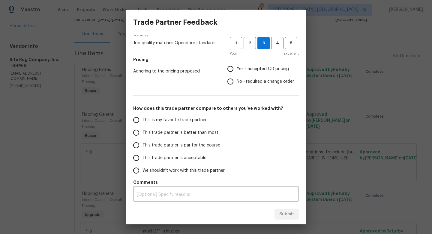
click at [245, 78] on span "No - required a change order" at bounding box center [265, 81] width 57 height 6
click at [237, 78] on input "No - required a change order" at bounding box center [230, 81] width 13 height 13
radio input "true"
click at [197, 142] on span "This trade partner is par for the course" at bounding box center [182, 145] width 78 height 6
click at [143, 142] on input "This trade partner is par for the course" at bounding box center [136, 145] width 13 height 13
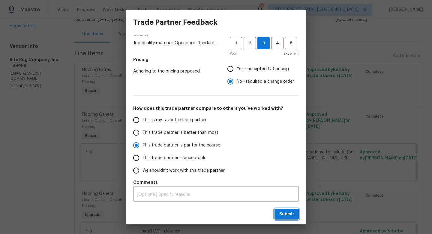
click at [288, 214] on span "Submit" at bounding box center [286, 214] width 15 height 8
radio input "true"
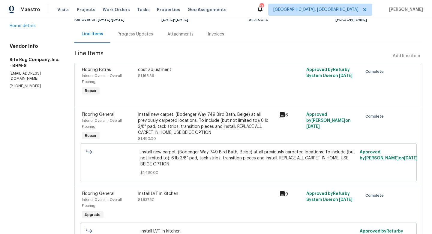
radio input "false"
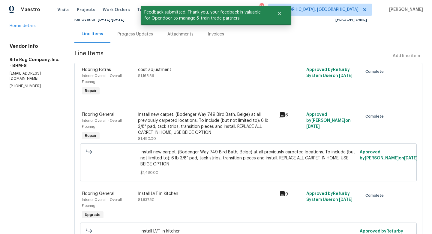
scroll to position [0, 0]
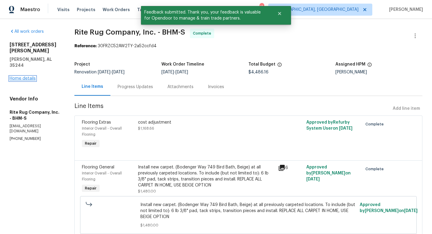
click at [14, 76] on link "Home details" at bounding box center [23, 78] width 26 height 4
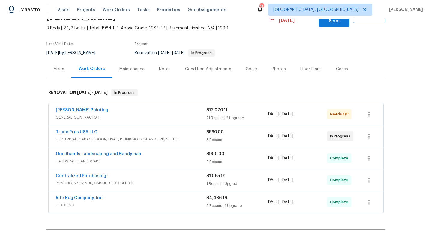
scroll to position [44, 0]
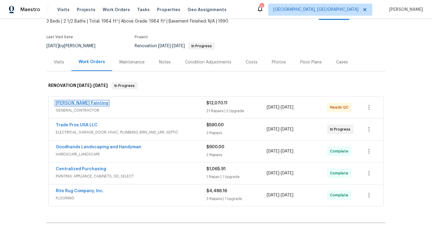
click at [74, 101] on link "[PERSON_NAME] Painting" at bounding box center [82, 103] width 53 height 4
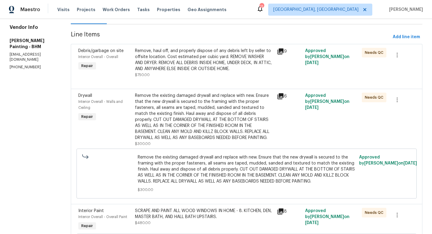
scroll to position [73, 0]
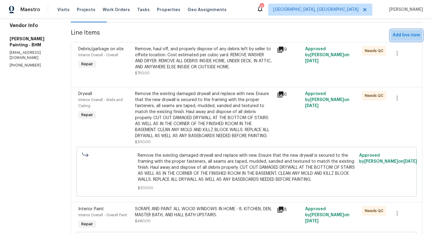
click at [400, 36] on span "Add line item" at bounding box center [406, 36] width 27 height 8
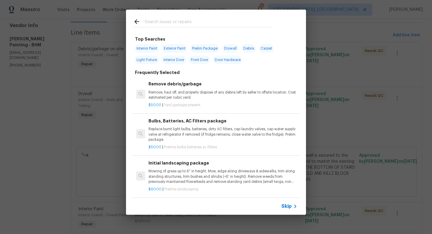
click at [201, 24] on input "text" at bounding box center [208, 22] width 127 height 9
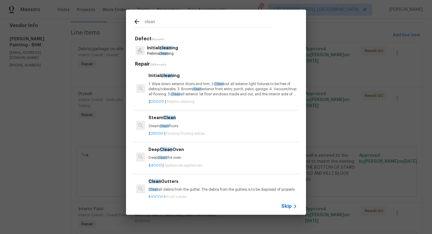
type input "clean"
click at [178, 86] on p "1. Wipe down exterior doors and trim. 2. Clean out all exterior light fixtures …" at bounding box center [223, 88] width 149 height 15
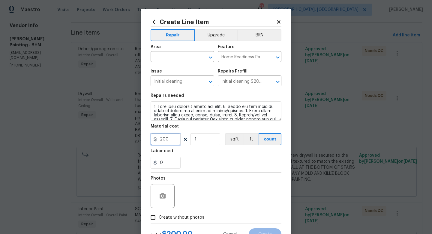
drag, startPoint x: 174, startPoint y: 143, endPoint x: 131, endPoint y: 134, distance: 43.7
click at [140, 136] on div "Create Line Item Repair Upgrade BRN Area ​ Feature Home Readiness Packages ​ Is…" at bounding box center [216, 117] width 432 height 234
type input "350"
click at [176, 214] on span "Create without photos" at bounding box center [182, 217] width 46 height 6
click at [159, 214] on input "Create without photos" at bounding box center [152, 216] width 11 height 11
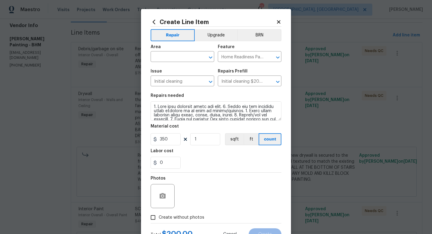
checkbox input "true"
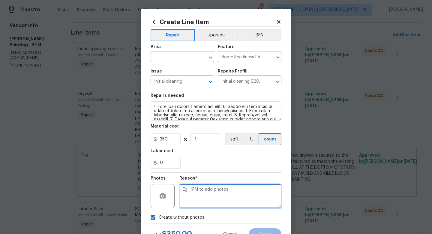
click at [213, 196] on textarea at bounding box center [231, 196] width 102 height 24
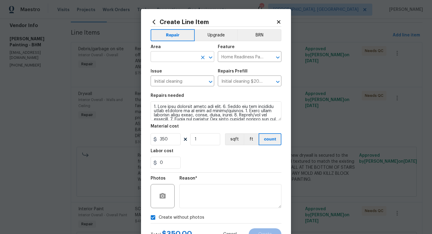
click at [178, 57] on input "text" at bounding box center [174, 57] width 47 height 9
click at [185, 77] on li "Interior Overall" at bounding box center [183, 81] width 64 height 10
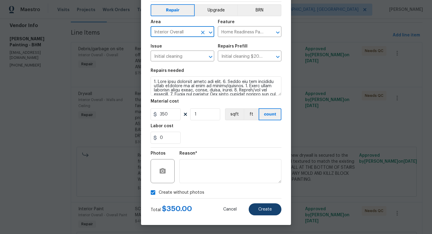
type input "Interior Overall"
click at [265, 204] on button "Create" at bounding box center [265, 209] width 33 height 12
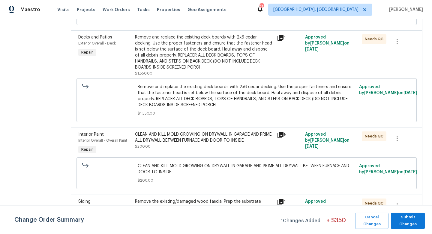
scroll to position [1642, 0]
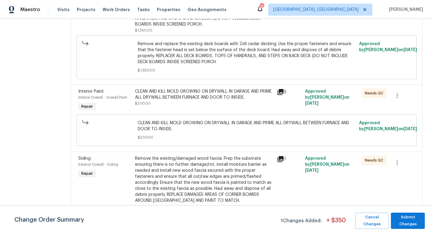
click at [254, 27] on div "Remove and replace the existing deck boards with 2x6 cedar decking. Use the pro…" at bounding box center [204, 9] width 138 height 36
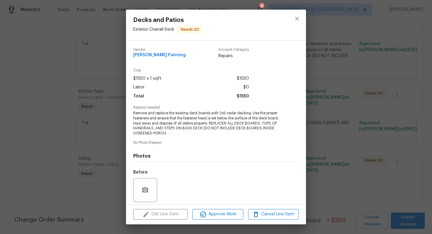
scroll to position [43, 0]
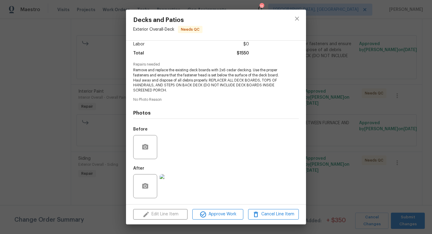
click at [168, 190] on img at bounding box center [172, 186] width 24 height 24
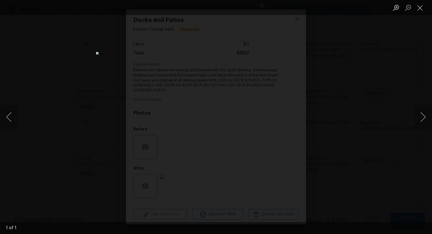
click at [353, 152] on div "Lightbox" at bounding box center [216, 117] width 432 height 234
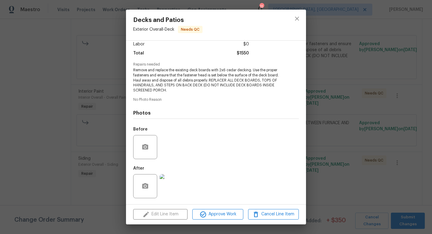
click at [335, 155] on div "Decks and Patios Exterior Overall - Deck Needs QC Vendor Perez Painting Account…" at bounding box center [216, 117] width 432 height 234
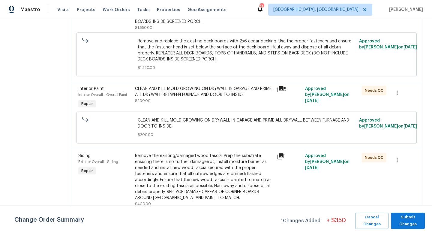
scroll to position [1642, 0]
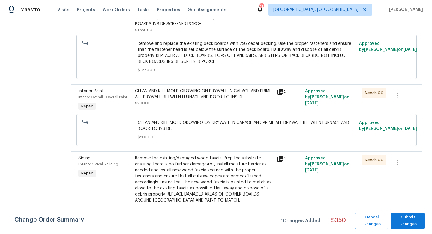
click at [202, 27] on div "Remove and replace the existing deck boards with 2x6 cedar decking. Use the pro…" at bounding box center [204, 9] width 138 height 36
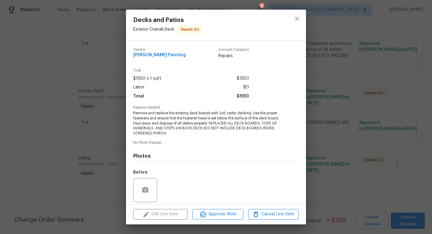
click at [330, 163] on div "Decks and Patios Exterior Overall - Deck Needs QC Vendor Perez Painting Account…" at bounding box center [216, 117] width 432 height 234
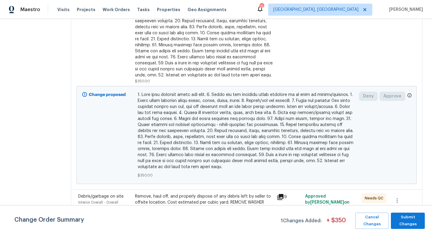
scroll to position [0, 0]
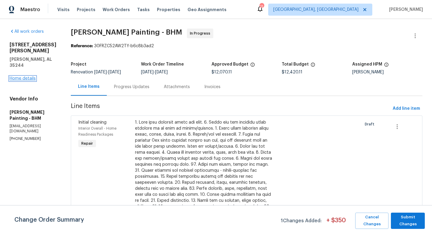
click at [17, 76] on link "Home details" at bounding box center [23, 78] width 26 height 4
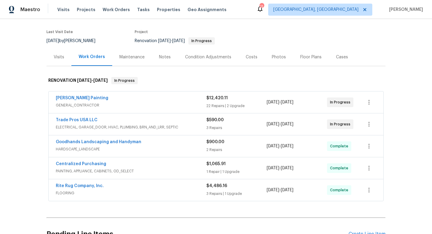
scroll to position [50, 0]
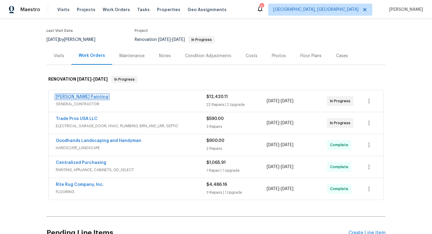
click at [68, 95] on link "[PERSON_NAME] Painting" at bounding box center [82, 97] width 53 height 4
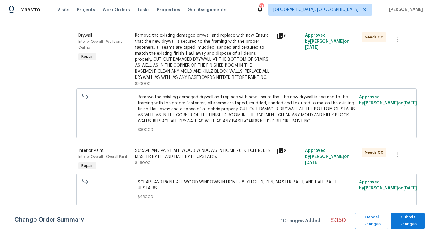
scroll to position [368, 0]
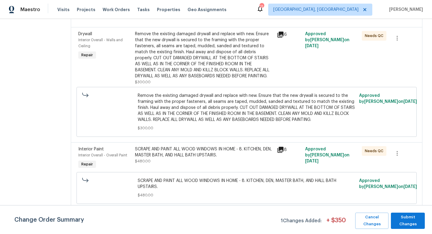
click at [185, 79] on div "Remove the existing damaged drywall and replace with new. Ensure that the new d…" at bounding box center [204, 55] width 138 height 48
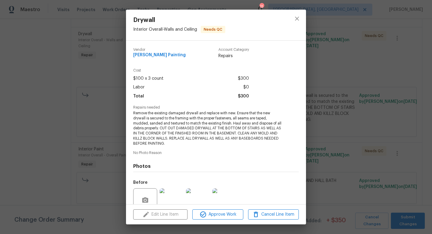
click at [316, 173] on div "Drywall Interior Overall - Walls and Ceiling Needs QC Vendor Perez Painting Acc…" at bounding box center [216, 117] width 432 height 234
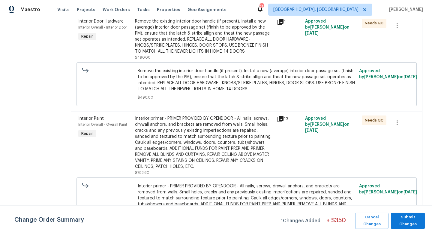
scroll to position [712, 0]
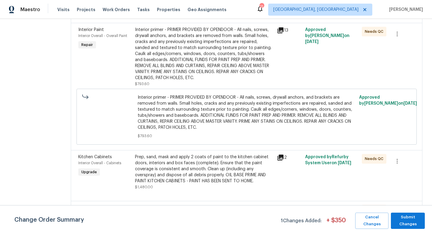
click at [195, 81] on div "Interior primer - PRIMER PROVIDED BY OPENDOOR - All nails, screws, drywall anch…" at bounding box center [204, 54] width 138 height 54
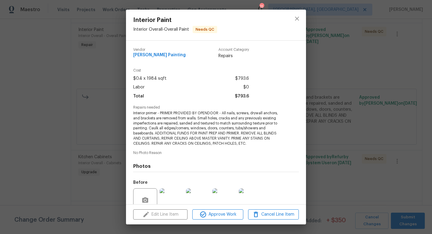
click at [339, 167] on div "Interior Paint Interior Overall - Overall Paint Needs QC Vendor Perez Painting …" at bounding box center [216, 117] width 432 height 234
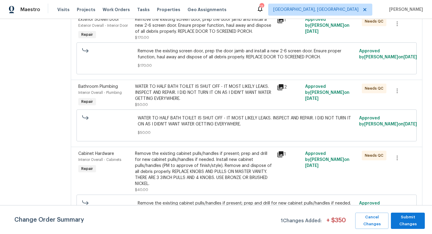
scroll to position [1229, 0]
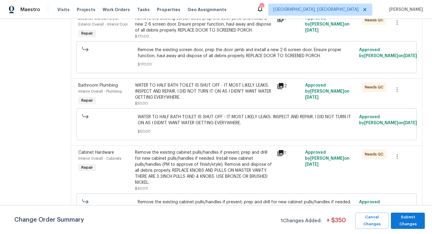
click at [189, 59] on span "Remove the existing screen door, prep the door jamb and install a new 2-6 scree…" at bounding box center [247, 53] width 218 height 12
click at [224, 59] on span "Remove the existing screen door, prep the door jamb and install a new 2-6 scree…" at bounding box center [247, 53] width 218 height 12
click at [203, 33] on div "Remove the existing screen door, prep the door jamb and install a new 2-6 scree…" at bounding box center [204, 24] width 138 height 18
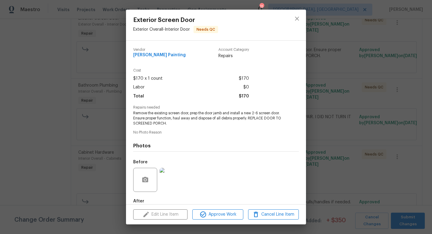
click at [330, 176] on div "Exterior Screen Door Exterior Overall - Interior Door Needs QC Vendor Perez Pai…" at bounding box center [216, 117] width 432 height 234
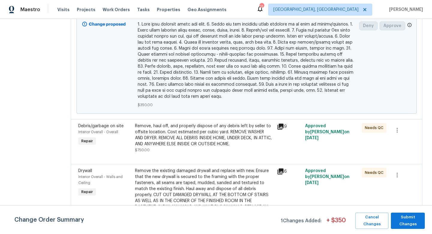
scroll to position [0, 0]
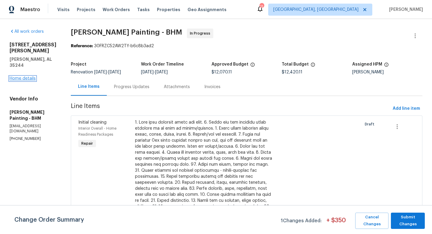
click at [18, 76] on link "Home details" at bounding box center [23, 78] width 26 height 4
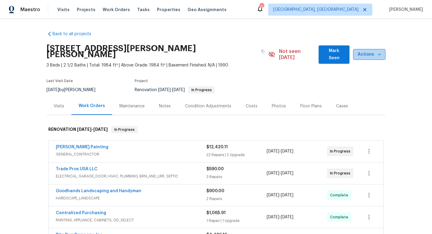
click at [365, 51] on span "Actions" at bounding box center [369, 55] width 23 height 8
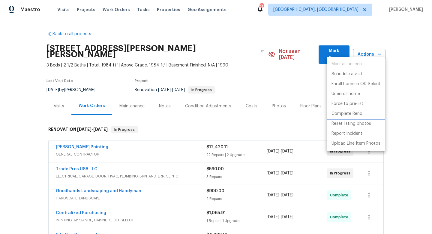
click at [362, 113] on li "Complete Reno" at bounding box center [356, 114] width 59 height 10
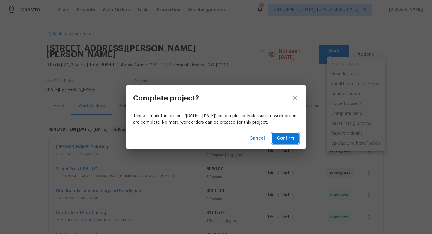
click at [291, 137] on span "Confirm" at bounding box center [285, 138] width 17 height 8
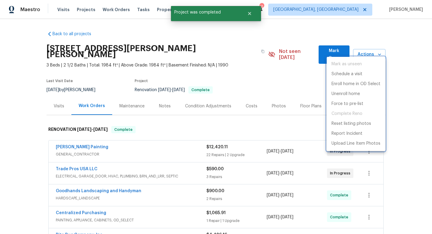
click at [15, 119] on div at bounding box center [216, 117] width 432 height 234
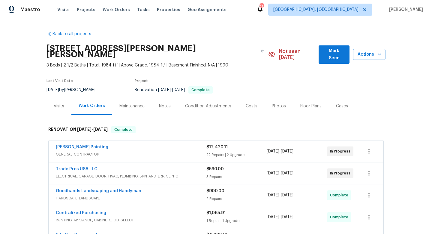
click at [252, 103] on div "Costs" at bounding box center [252, 106] width 12 height 6
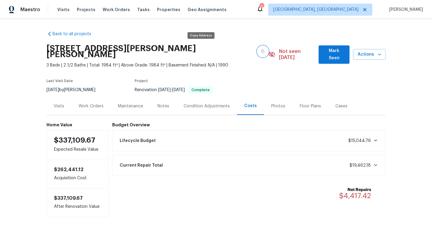
click at [258, 47] on button "button" at bounding box center [263, 51] width 11 height 11
click at [92, 103] on div "Work Orders" at bounding box center [91, 106] width 25 height 6
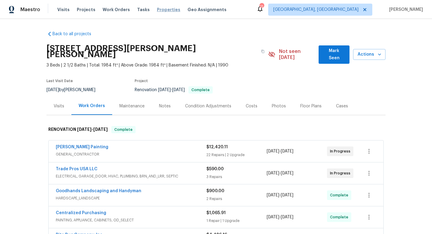
click at [159, 11] on span "Properties" at bounding box center [168, 10] width 23 height 6
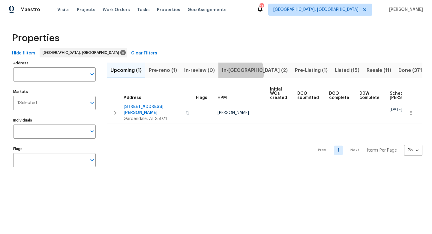
click at [239, 72] on span "In-reno (2)" at bounding box center [255, 70] width 66 height 8
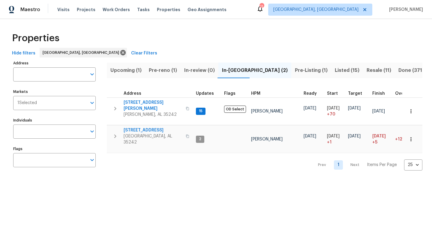
click at [295, 68] on span "Pre-Listing (1)" at bounding box center [311, 70] width 33 height 8
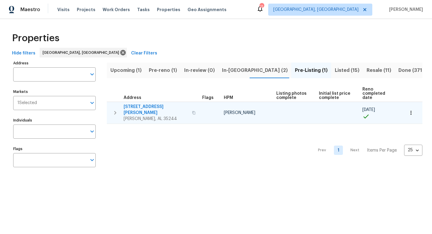
click at [134, 104] on span "413 Russet Hill Rd" at bounding box center [156, 110] width 65 height 12
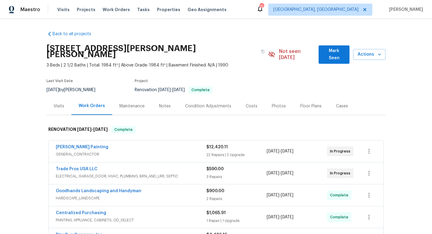
click at [278, 103] on div "Photos" at bounding box center [279, 106] width 14 height 6
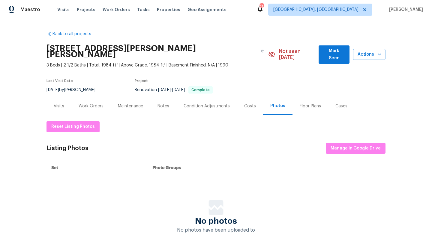
click at [89, 103] on div "Work Orders" at bounding box center [91, 106] width 25 height 6
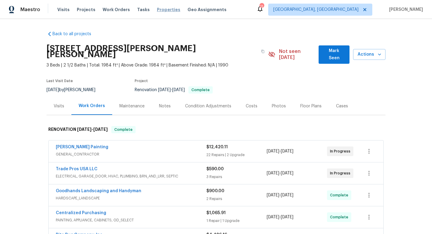
click at [163, 10] on span "Properties" at bounding box center [168, 10] width 23 height 6
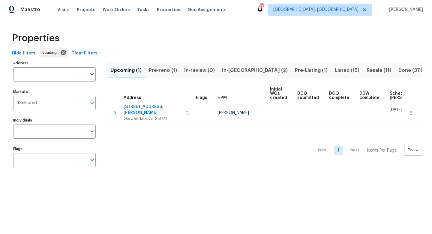
click at [238, 72] on span "In-[GEOGRAPHIC_DATA] (2)" at bounding box center [255, 70] width 66 height 8
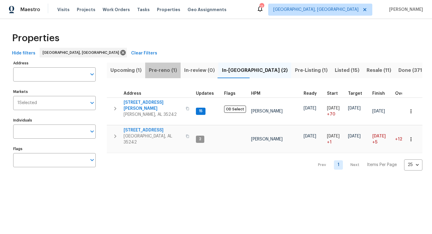
click at [164, 66] on span "Pre-reno (1)" at bounding box center [163, 70] width 28 height 8
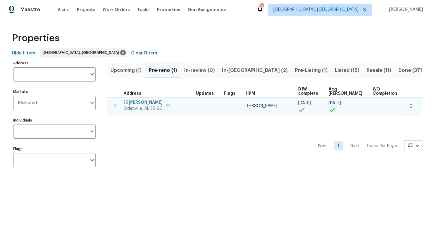
click at [167, 104] on icon "button" at bounding box center [168, 106] width 4 height 4
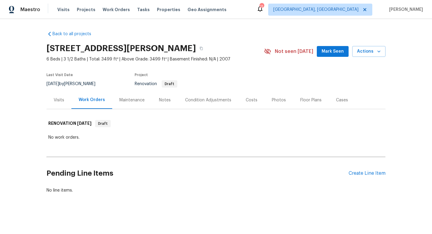
click at [303, 99] on div "Floor Plans" at bounding box center [310, 100] width 21 height 6
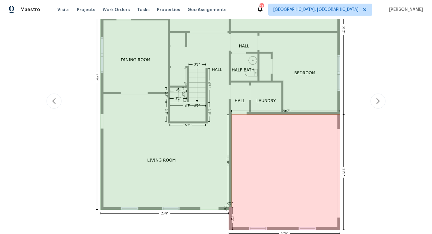
scroll to position [171, 0]
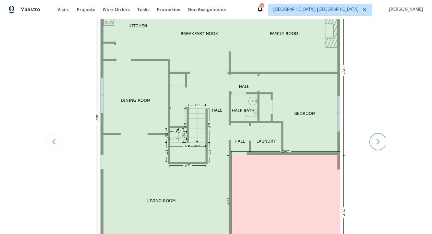
click at [382, 137] on button "button" at bounding box center [378, 141] width 15 height 15
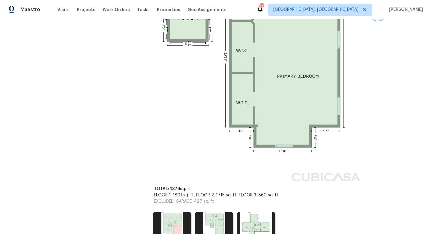
scroll to position [336, 0]
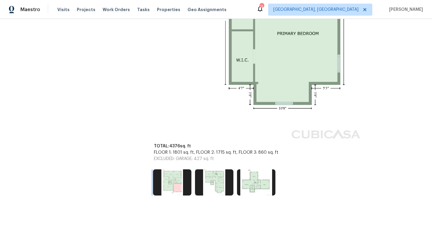
click at [166, 186] on img at bounding box center [172, 182] width 38 height 26
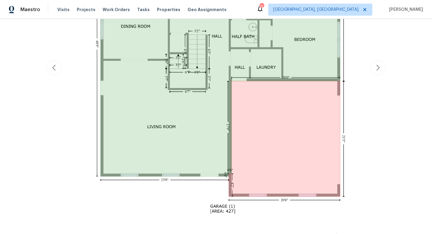
scroll to position [232, 0]
